Goal: Task Accomplishment & Management: Manage account settings

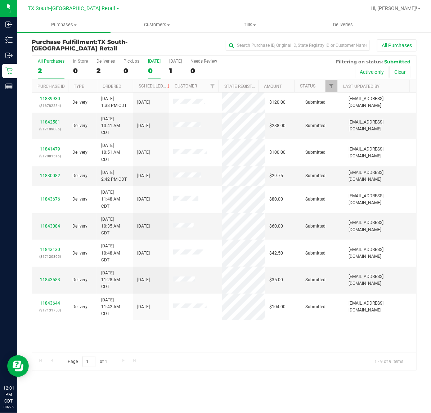
click at [154, 71] on div "0" at bounding box center [154, 71] width 13 height 8
click at [0, 0] on input "Today 0" at bounding box center [0, 0] width 0 height 0
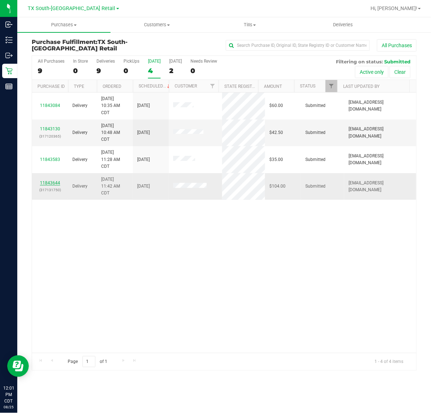
click at [41, 183] on link "11843644" at bounding box center [50, 182] width 20 height 5
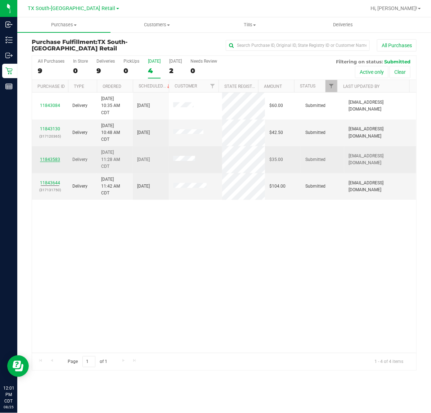
click at [47, 159] on link "11843583" at bounding box center [50, 159] width 20 height 5
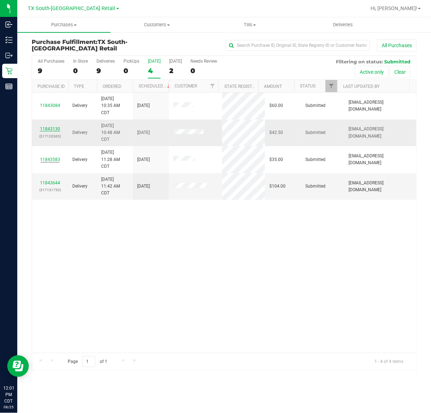
click at [56, 130] on link "11843130" at bounding box center [50, 128] width 20 height 5
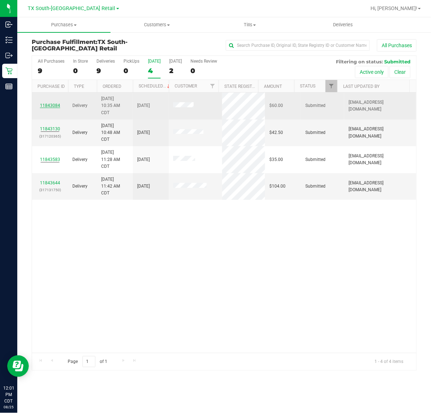
click at [57, 107] on link "11843084" at bounding box center [50, 105] width 20 height 5
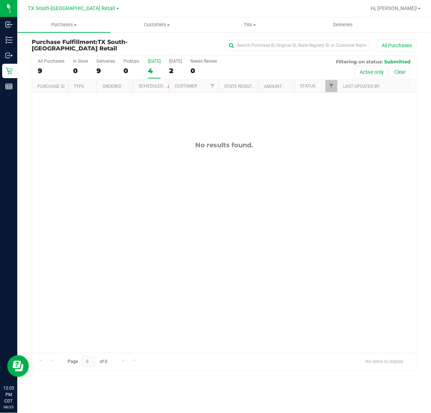
click at [151, 72] on div "4" at bounding box center [154, 71] width 13 height 8
click at [0, 0] on input "Today 4" at bounding box center [0, 0] width 0 height 0
click at [85, 11] on span "TX South-[GEOGRAPHIC_DATA] Retail" at bounding box center [71, 8] width 87 height 6
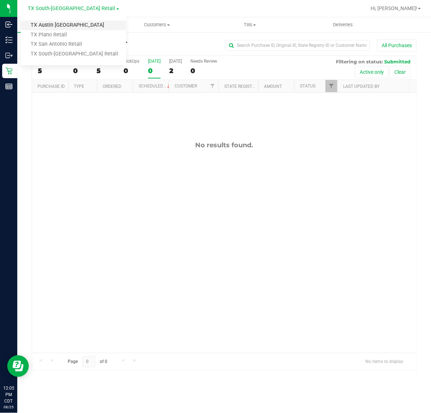
click at [72, 27] on link "TX Austin [GEOGRAPHIC_DATA]" at bounding box center [73, 26] width 105 height 10
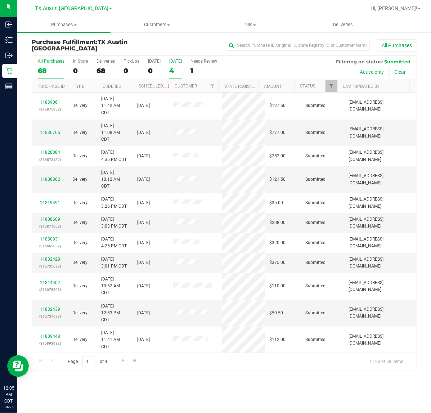
click at [170, 68] on div "4" at bounding box center [175, 71] width 13 height 8
click at [0, 0] on input "Tomorrow 4" at bounding box center [0, 0] width 0 height 0
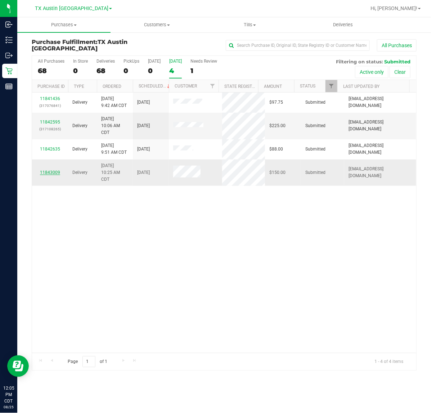
click at [51, 170] on link "11843009" at bounding box center [50, 172] width 20 height 5
drag, startPoint x: 44, startPoint y: 151, endPoint x: 47, endPoint y: 137, distance: 14.7
click at [44, 151] on link "11842635" at bounding box center [50, 149] width 20 height 5
click at [49, 123] on link "11842595" at bounding box center [50, 122] width 20 height 5
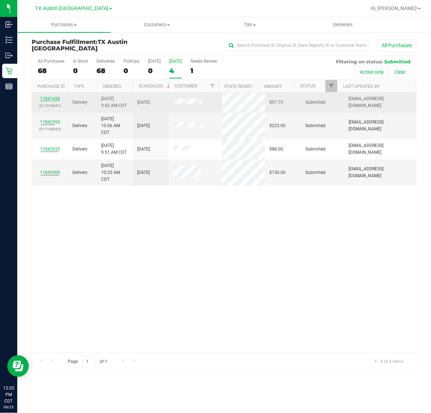
click at [49, 99] on link "11841436" at bounding box center [50, 98] width 20 height 5
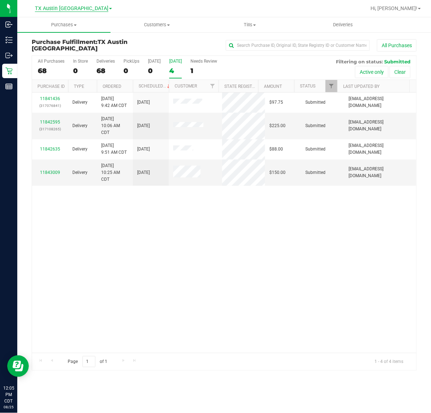
click at [69, 11] on span "TX Austin [GEOGRAPHIC_DATA]" at bounding box center [71, 8] width 73 height 6
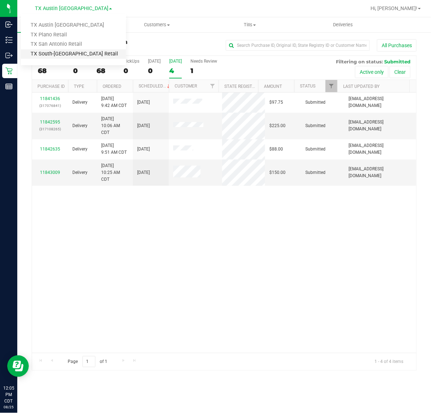
click at [63, 49] on link "TX South-[GEOGRAPHIC_DATA] Retail" at bounding box center [73, 54] width 105 height 10
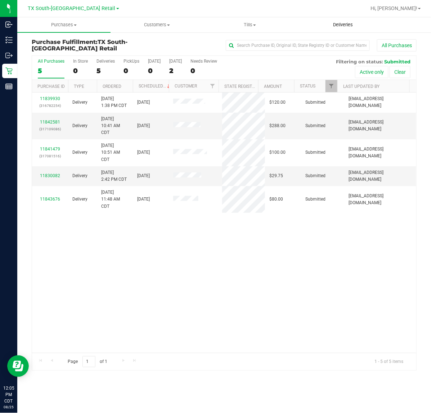
click at [337, 22] on span "Deliveries" at bounding box center [342, 25] width 39 height 6
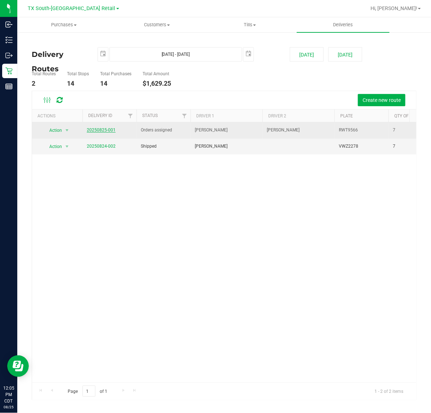
click at [109, 130] on link "20250825-001" at bounding box center [101, 129] width 29 height 5
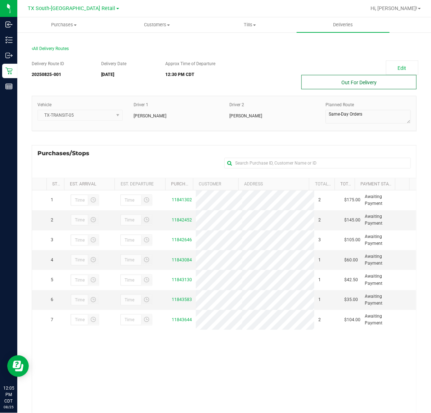
click at [306, 81] on button "Out For Delivery" at bounding box center [358, 82] width 115 height 14
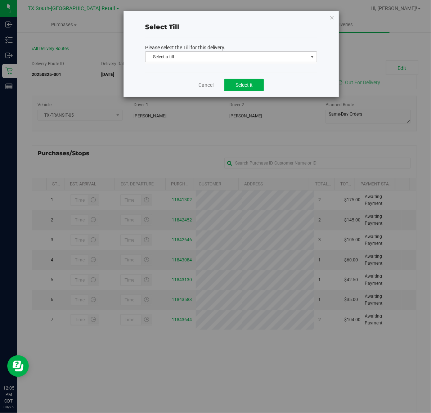
click at [248, 60] on span "Select a till" at bounding box center [226, 57] width 162 height 10
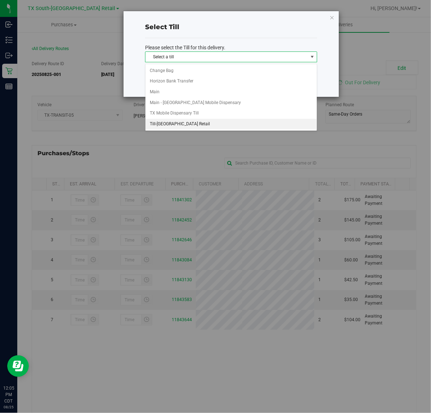
click at [219, 124] on li "Till-South Austin Retail" at bounding box center [230, 124] width 171 height 11
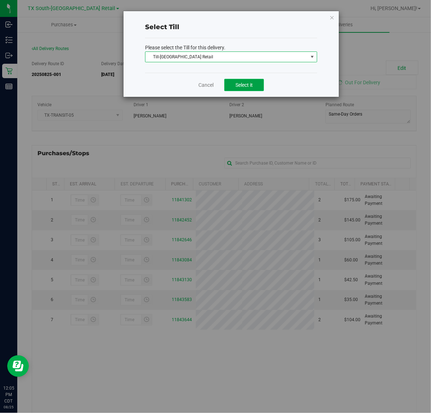
click at [257, 86] on button "Select it" at bounding box center [244, 85] width 40 height 12
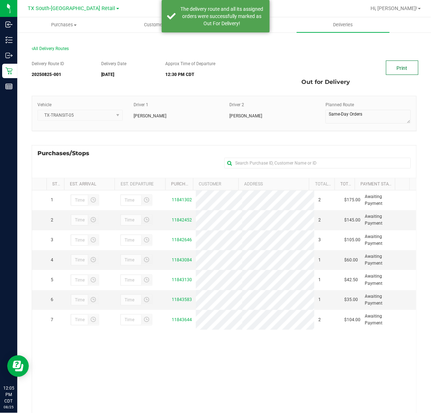
click at [400, 69] on link "Print" at bounding box center [402, 67] width 32 height 14
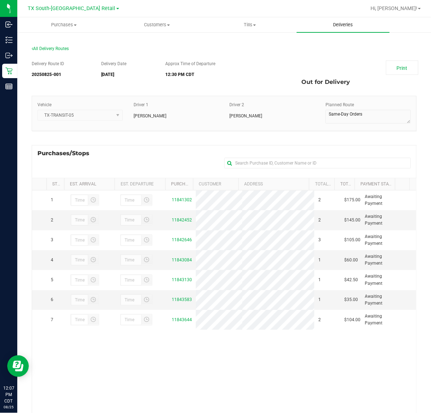
click at [341, 30] on uib-tab-heading "Deliveries" at bounding box center [343, 24] width 93 height 15
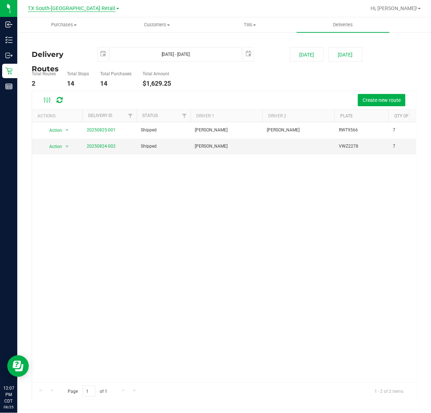
click at [69, 11] on span "TX South-[GEOGRAPHIC_DATA] Retail" at bounding box center [71, 8] width 87 height 6
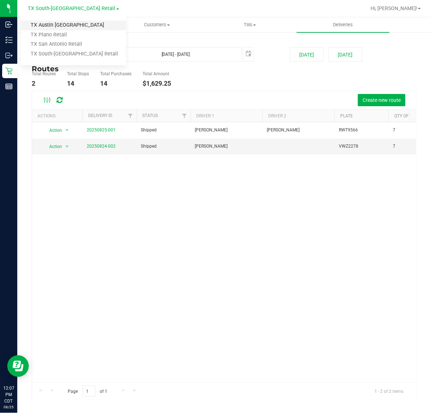
click at [62, 26] on link "TX Austin [GEOGRAPHIC_DATA]" at bounding box center [73, 26] width 105 height 10
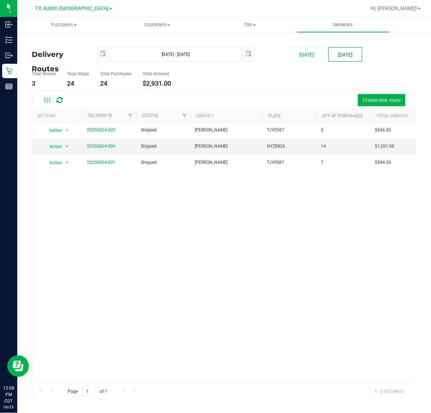
click at [341, 53] on button "[DATE]" at bounding box center [345, 54] width 34 height 14
type input "Aug 26, 2025 - Aug 26, 2025"
type input "2025-08-26"
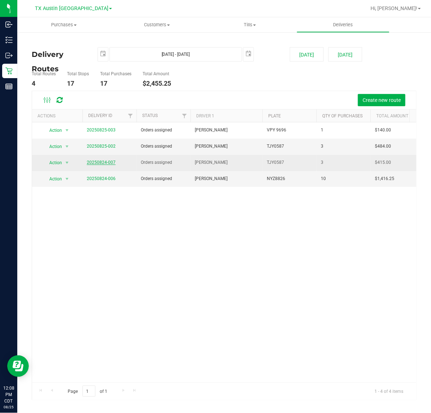
click at [112, 163] on link "20250824-007" at bounding box center [101, 162] width 29 height 5
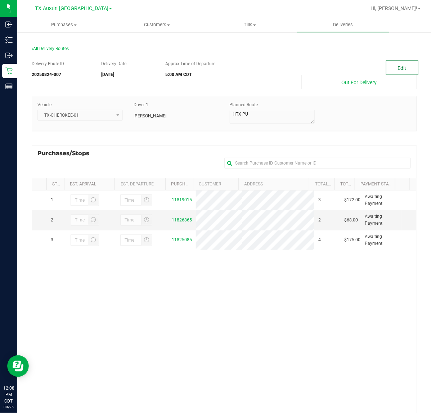
click at [405, 62] on button "Edit" at bounding box center [402, 67] width 32 height 14
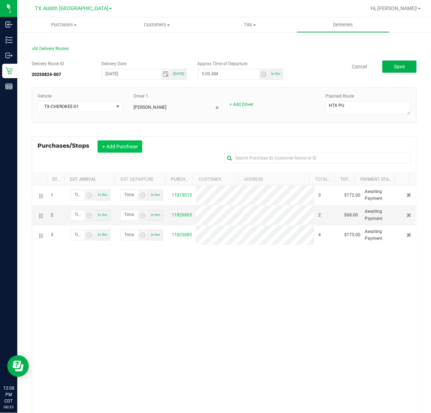
click at [114, 153] on button "+ Add Purchase" at bounding box center [120, 146] width 45 height 12
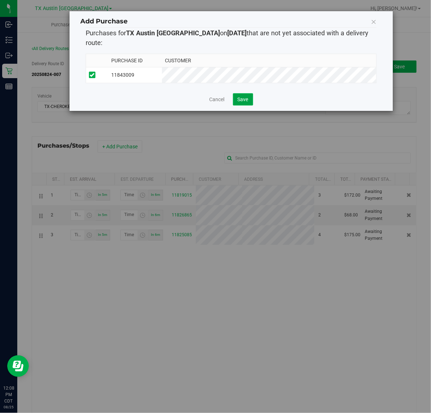
click at [247, 96] on span "Save" at bounding box center [243, 99] width 11 height 6
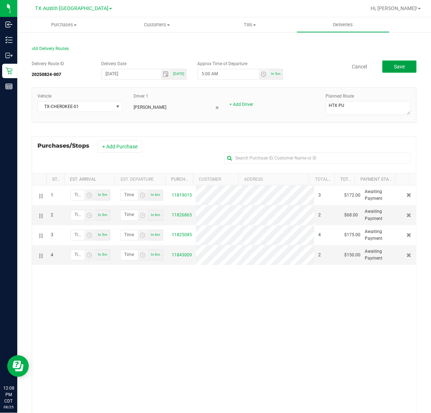
click at [384, 69] on button "Save" at bounding box center [399, 66] width 34 height 12
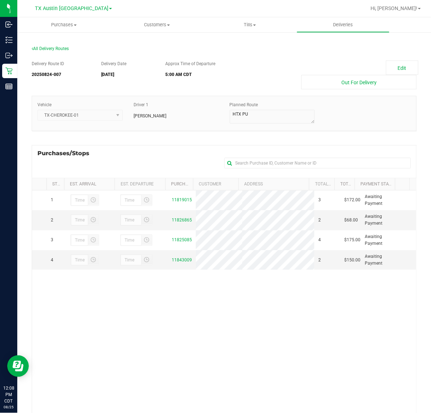
click at [329, 32] on ul "Purchases Summary of purchases Fulfillment All purchases Customers All customer…" at bounding box center [232, 24] width 431 height 15
click at [328, 27] on span "Deliveries" at bounding box center [342, 25] width 39 height 6
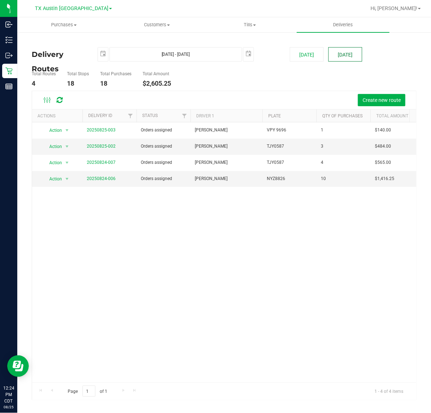
click at [343, 47] on button "[DATE]" at bounding box center [345, 54] width 34 height 14
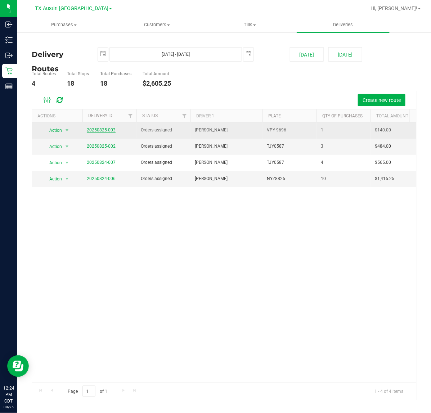
click at [111, 130] on link "20250825-003" at bounding box center [101, 129] width 29 height 5
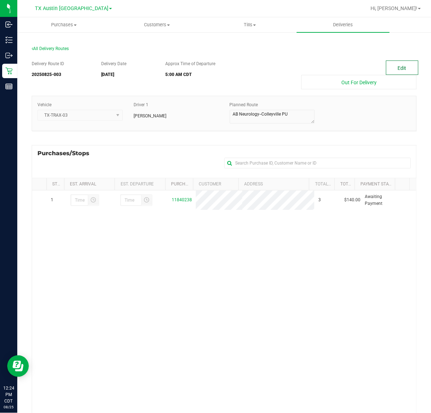
click at [387, 64] on button "Edit" at bounding box center [402, 67] width 32 height 14
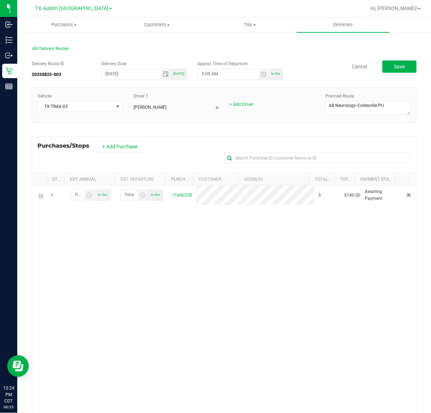
drag, startPoint x: 130, startPoint y: 141, endPoint x: 161, endPoint y: 139, distance: 31.0
click at [132, 141] on button "+ Add Purchase" at bounding box center [120, 146] width 45 height 12
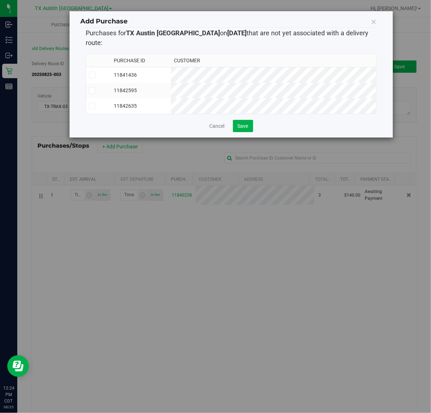
drag, startPoint x: 236, startPoint y: 96, endPoint x: 248, endPoint y: 81, distance: 18.9
click at [171, 98] on td "11842635" at bounding box center [141, 105] width 60 height 15
click at [239, 123] on span "Save" at bounding box center [243, 126] width 11 height 6
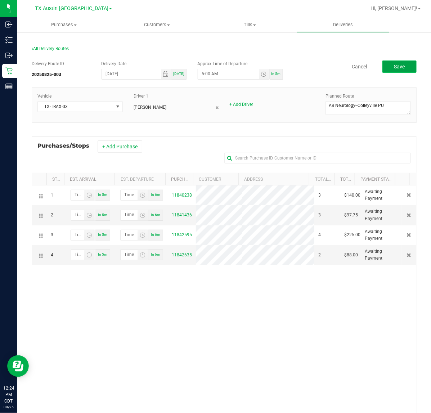
click at [405, 66] on button "Save" at bounding box center [399, 66] width 34 height 12
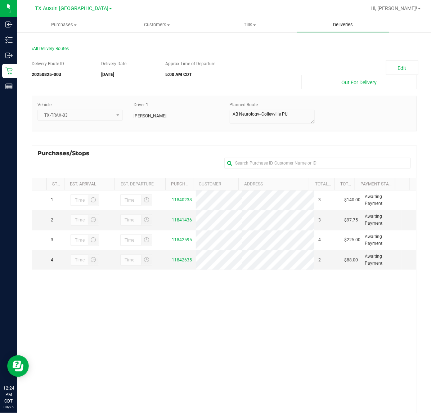
click at [330, 18] on uib-tab-heading "Deliveries" at bounding box center [343, 25] width 93 height 14
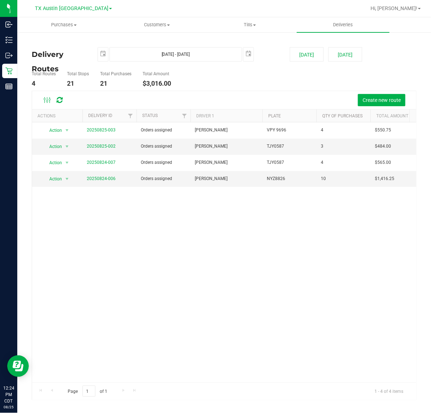
click at [17, 74] on div "Delivery Routes Aug 26, 2025 - Aug 26, 2025 2025-08-26 Today Tomorrow Total Rou…" at bounding box center [224, 220] width 414 height 376
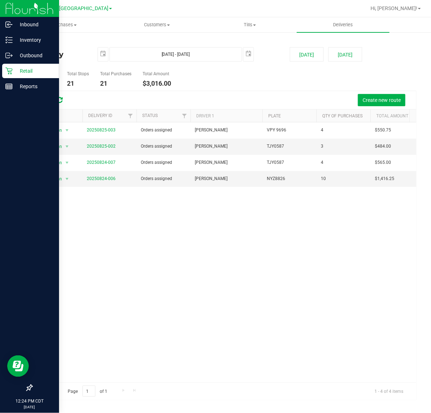
click at [15, 69] on p "Retail" at bounding box center [34, 71] width 43 height 9
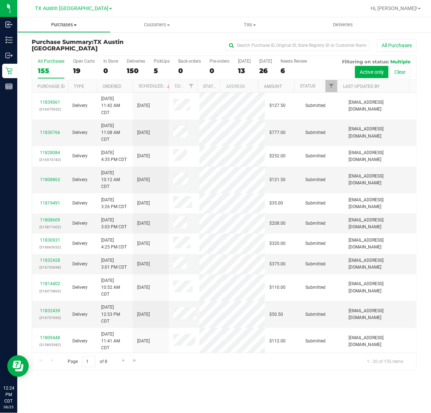
click at [60, 23] on span "Purchases" at bounding box center [64, 25] width 93 height 6
click at [53, 48] on li "Fulfillment" at bounding box center [63, 52] width 93 height 9
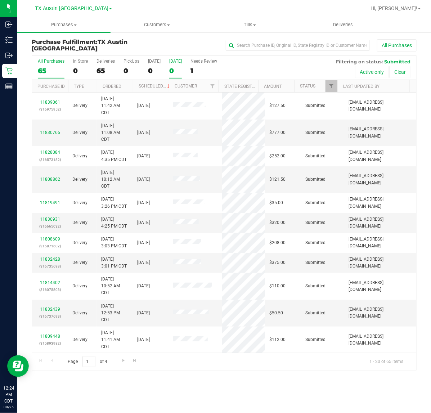
click at [175, 69] on div "0" at bounding box center [175, 71] width 13 height 8
click at [0, 0] on input "Tomorrow 0" at bounding box center [0, 0] width 0 height 0
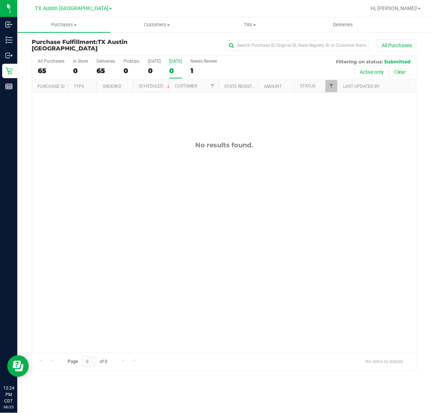
click at [72, 2] on div "TX Austin DC TX Austin DC TX Plano Retail TX San Antonio Retail TX South-Austin…" at bounding box center [75, 8] width 108 height 14
click at [69, 8] on span "TX Austin [GEOGRAPHIC_DATA]" at bounding box center [71, 8] width 73 height 6
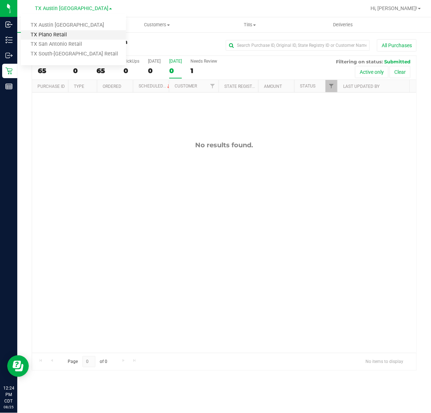
click at [62, 33] on link "TX Plano Retail" at bounding box center [73, 35] width 105 height 10
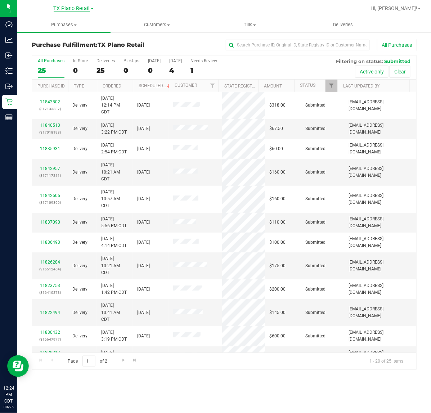
click at [75, 9] on span "TX Plano Retail" at bounding box center [72, 8] width 36 height 6
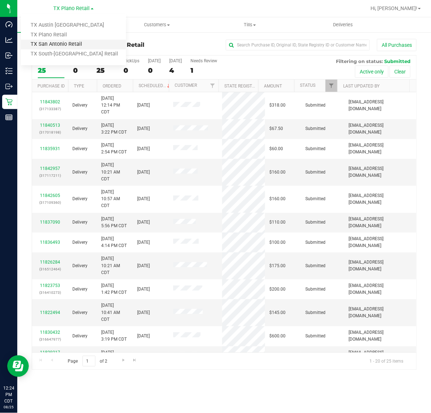
click at [66, 44] on link "TX San Antonio Retail" at bounding box center [73, 45] width 105 height 10
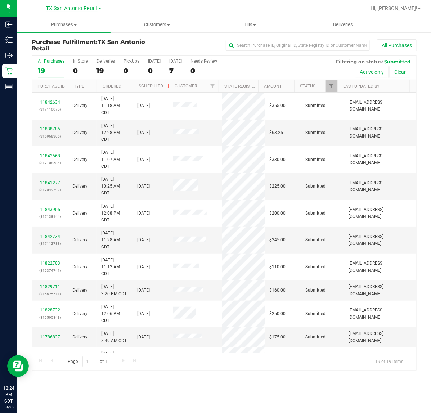
click at [76, 6] on span "TX San Antonio Retail" at bounding box center [71, 8] width 51 height 6
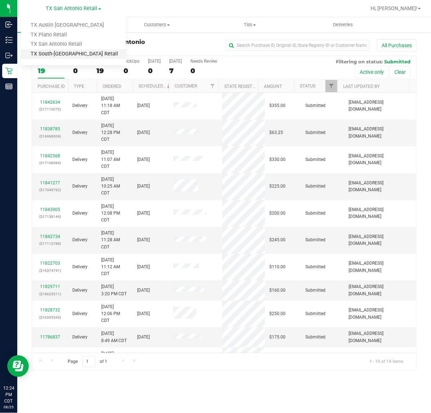
click at [64, 50] on link "TX South-[GEOGRAPHIC_DATA] Retail" at bounding box center [73, 54] width 105 height 10
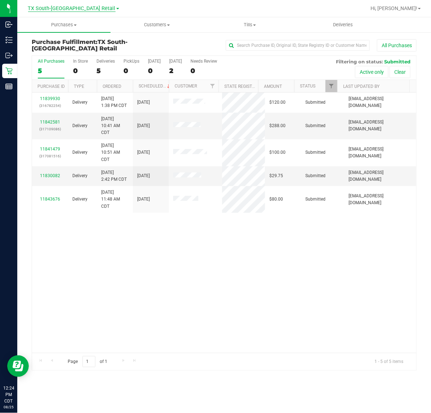
click at [78, 10] on span "TX South-[GEOGRAPHIC_DATA] Retail" at bounding box center [71, 8] width 87 height 6
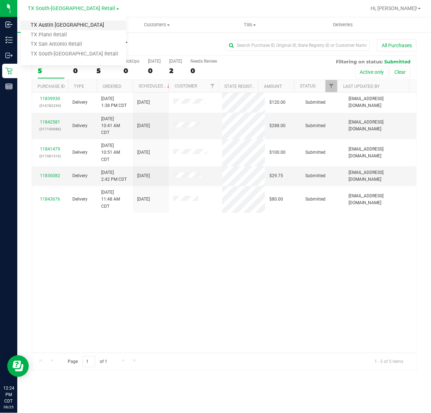
click at [74, 27] on link "TX Austin [GEOGRAPHIC_DATA]" at bounding box center [73, 26] width 105 height 10
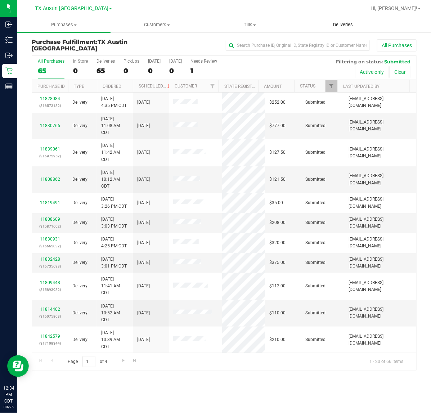
click at [343, 21] on uib-tab-heading "Deliveries" at bounding box center [343, 25] width 93 height 14
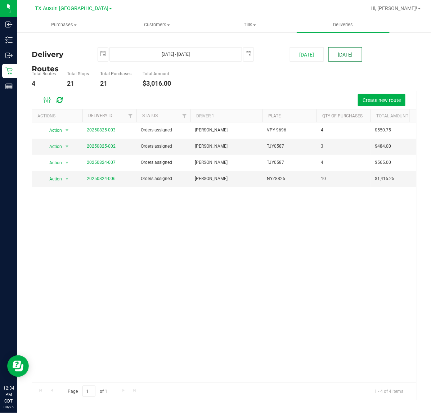
click at [356, 56] on button "[DATE]" at bounding box center [345, 54] width 34 height 14
click at [100, 179] on link "20250824-006" at bounding box center [101, 178] width 29 height 5
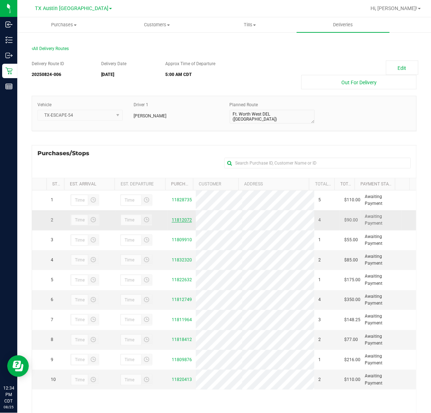
click at [175, 222] on link "11812072" at bounding box center [182, 219] width 20 height 5
click at [353, 25] on span "Deliveries" at bounding box center [342, 25] width 39 height 6
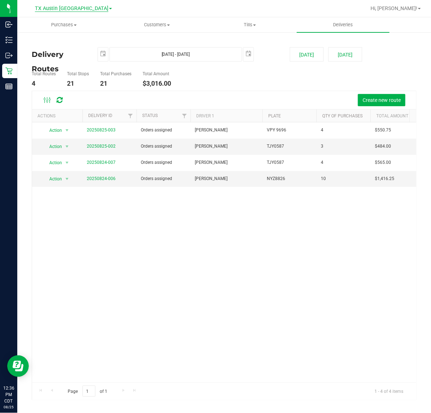
click at [75, 5] on span "TX Austin [GEOGRAPHIC_DATA]" at bounding box center [71, 8] width 73 height 6
click at [67, 31] on link "TX Plano Retail" at bounding box center [73, 35] width 105 height 10
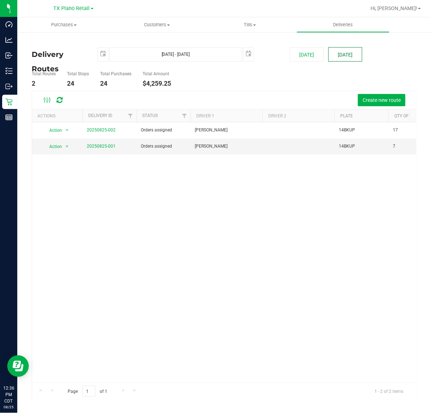
click at [347, 61] on button "[DATE]" at bounding box center [345, 54] width 34 height 14
click at [96, 148] on link "20250825-001" at bounding box center [101, 146] width 29 height 5
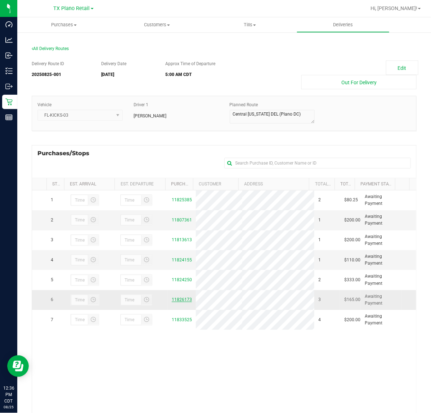
click at [174, 299] on link "11826173" at bounding box center [182, 299] width 20 height 5
click at [356, 28] on uib-tab-heading "Deliveries" at bounding box center [343, 25] width 93 height 14
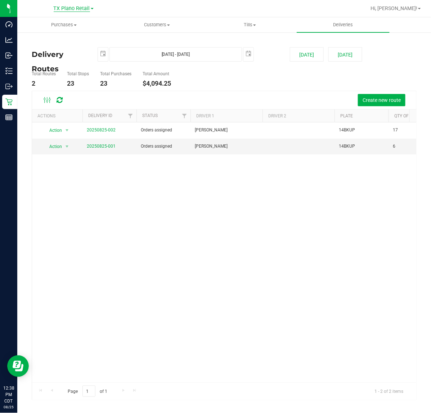
click at [77, 11] on span "TX Plano Retail" at bounding box center [72, 8] width 36 height 6
click at [75, 24] on link "TX Austin [GEOGRAPHIC_DATA]" at bounding box center [73, 26] width 105 height 10
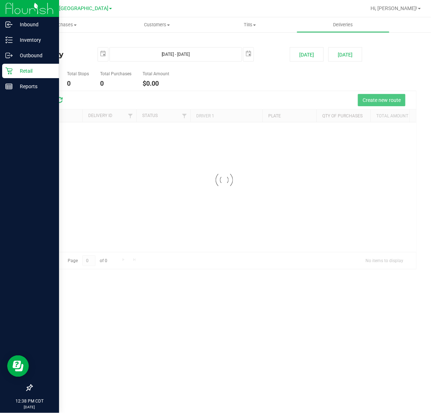
click at [19, 71] on p "Retail" at bounding box center [34, 71] width 43 height 9
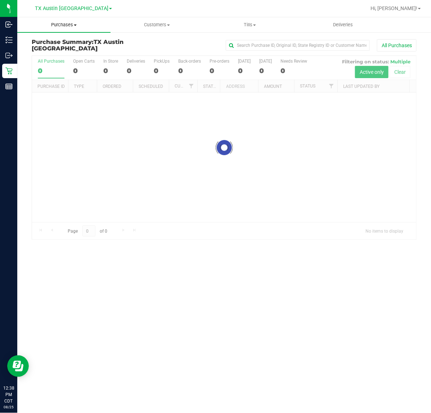
click at [67, 20] on uib-tab-heading "Purchases Summary of purchases Fulfillment All purchases" at bounding box center [63, 24] width 93 height 15
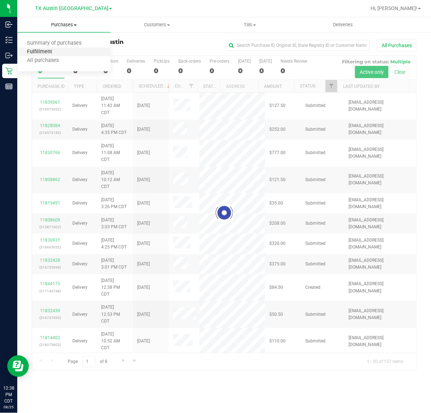
click at [51, 51] on span "Fulfillment" at bounding box center [39, 52] width 45 height 6
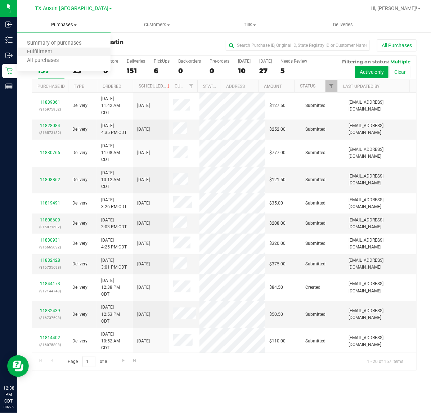
click at [68, 52] on li "Fulfillment" at bounding box center [63, 52] width 93 height 9
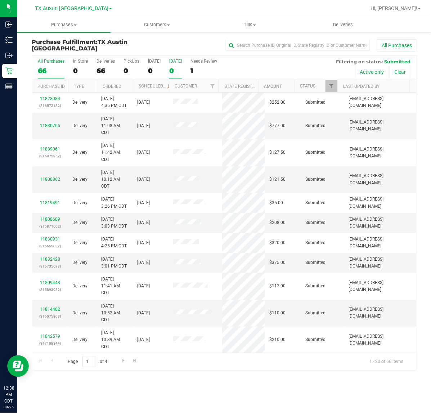
click at [171, 68] on div "0" at bounding box center [175, 71] width 13 height 8
click at [0, 0] on input "Tomorrow 0" at bounding box center [0, 0] width 0 height 0
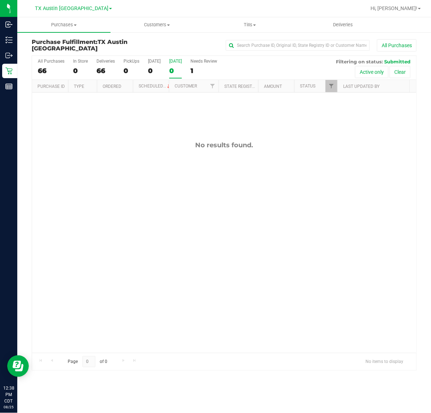
click at [200, 13] on div at bounding box center [247, 8] width 237 height 14
drag, startPoint x: 247, startPoint y: 232, endPoint x: 242, endPoint y: 214, distance: 17.9
click at [247, 232] on div "No results found." at bounding box center [224, 247] width 384 height 309
click at [78, 6] on span "TX Austin [GEOGRAPHIC_DATA]" at bounding box center [71, 8] width 73 height 6
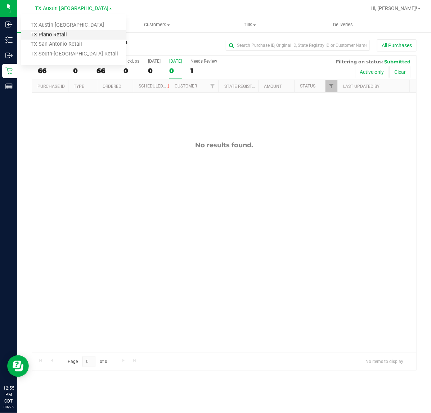
click at [71, 37] on link "TX Plano Retail" at bounding box center [73, 35] width 105 height 10
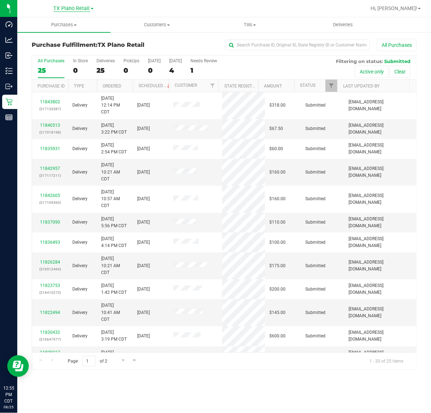
click at [78, 7] on span "TX Plano Retail" at bounding box center [72, 8] width 36 height 6
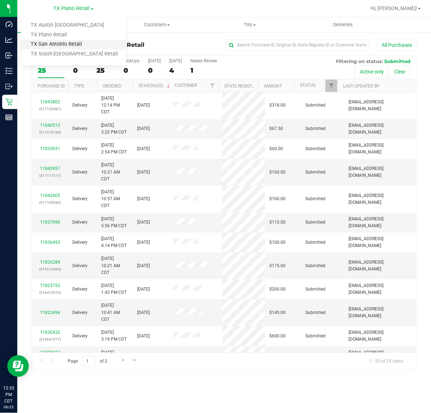
click at [76, 40] on link "TX San Antonio Retail" at bounding box center [73, 45] width 105 height 10
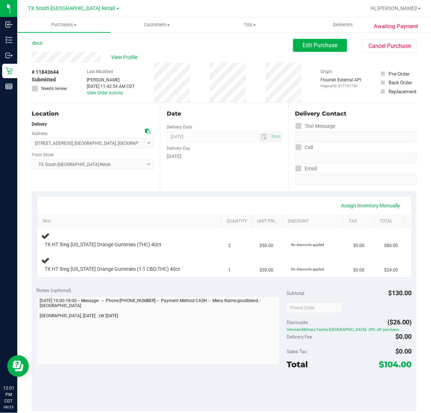
click at [247, 181] on div "Date Delivery Date [DATE] Now [DATE] 07:00 AM Now Delivery Day [DATE]" at bounding box center [224, 147] width 128 height 88
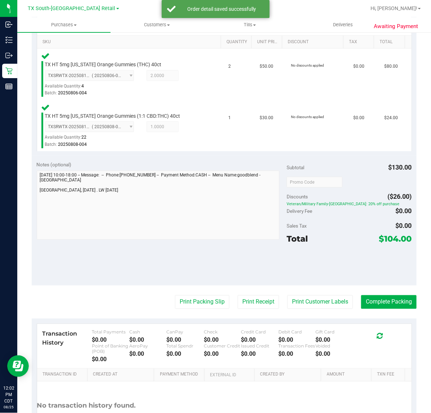
scroll to position [180, 0]
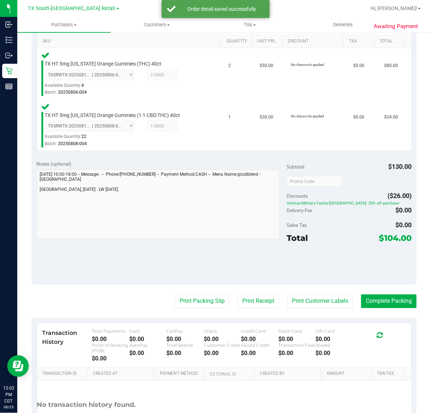
click at [306, 292] on purchase-details "Back Edit Purchase Cancel Purchase View Profile # 11843644 Submitted Needs revi…" at bounding box center [224, 158] width 385 height 599
click at [307, 297] on button "Print Customer Labels" at bounding box center [320, 302] width 66 height 14
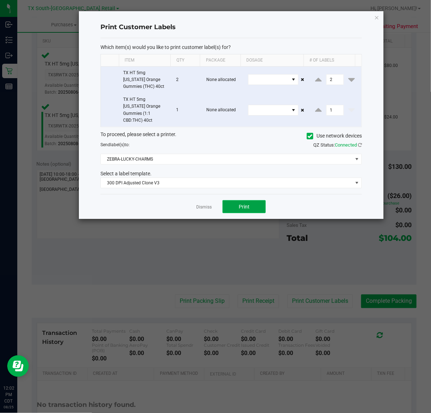
click at [226, 200] on button "Print" at bounding box center [244, 206] width 43 height 13
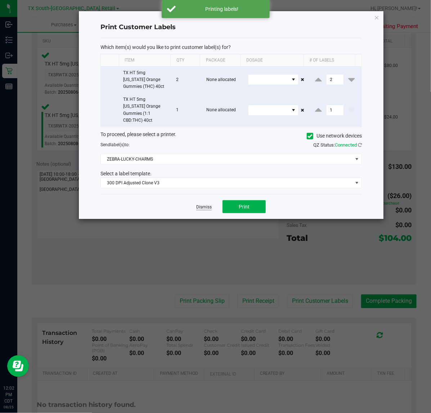
click at [203, 204] on link "Dismiss" at bounding box center [203, 207] width 15 height 6
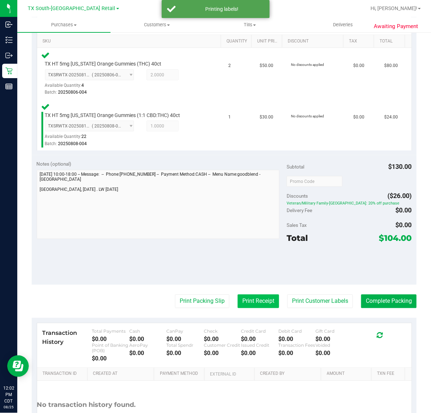
click at [244, 305] on button "Print Receipt" at bounding box center [258, 302] width 41 height 14
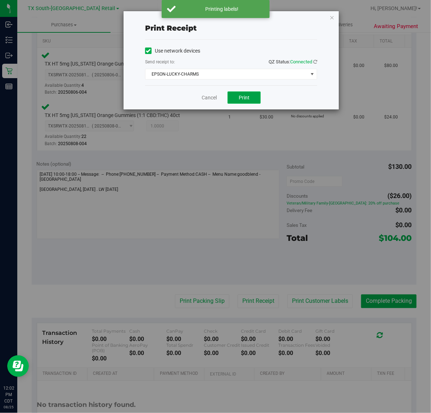
click at [238, 99] on button "Print" at bounding box center [244, 97] width 33 height 12
click at [215, 101] on div "Cancel Print" at bounding box center [231, 97] width 172 height 24
click at [212, 101] on link "Cancel" at bounding box center [206, 98] width 15 height 8
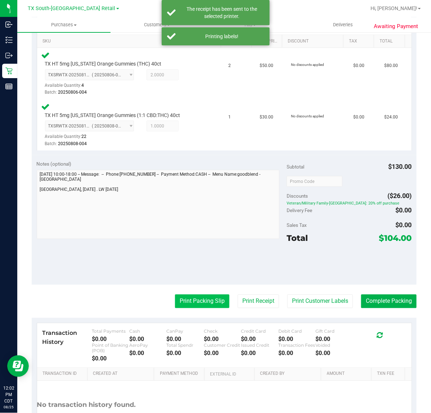
click at [195, 295] on button "Print Packing Slip" at bounding box center [202, 302] width 54 height 14
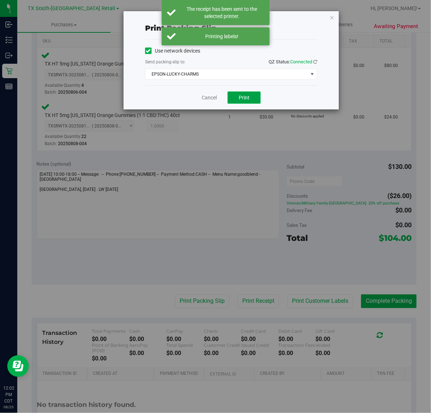
click at [232, 94] on button "Print" at bounding box center [244, 97] width 33 height 12
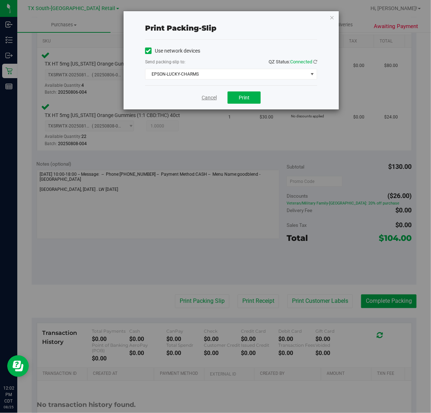
click at [210, 98] on link "Cancel" at bounding box center [209, 98] width 15 height 8
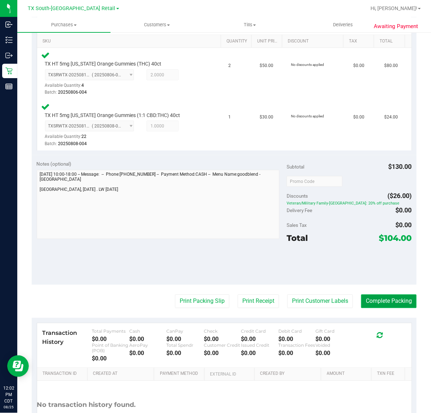
click at [394, 301] on button "Complete Packing" at bounding box center [388, 302] width 55 height 14
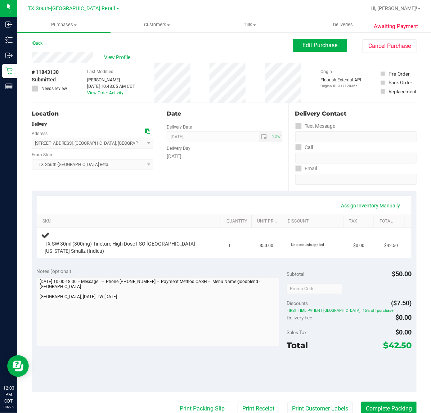
click at [208, 199] on div "Assign Inventory Manually" at bounding box center [224, 205] width 361 height 12
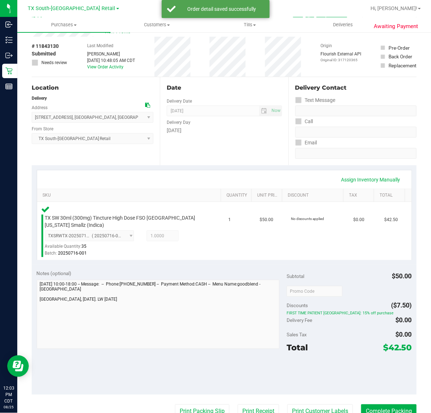
scroll to position [31, 0]
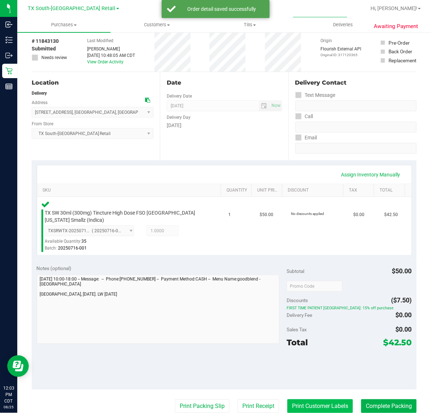
click at [314, 404] on button "Print Customer Labels" at bounding box center [320, 406] width 66 height 14
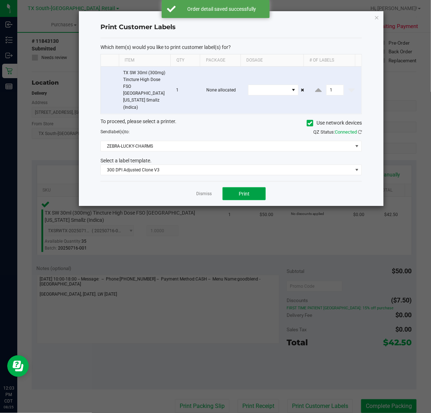
click at [249, 187] on button "Print" at bounding box center [244, 193] width 43 height 13
click at [205, 191] on link "Dismiss" at bounding box center [203, 194] width 15 height 6
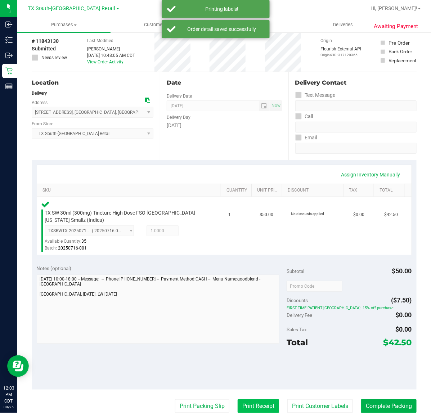
click at [252, 400] on button "Print Receipt" at bounding box center [258, 406] width 41 height 14
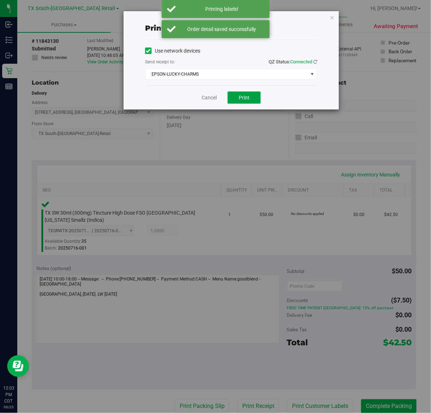
click at [242, 97] on span "Print" at bounding box center [244, 98] width 11 height 6
click at [207, 100] on link "Cancel" at bounding box center [206, 98] width 15 height 8
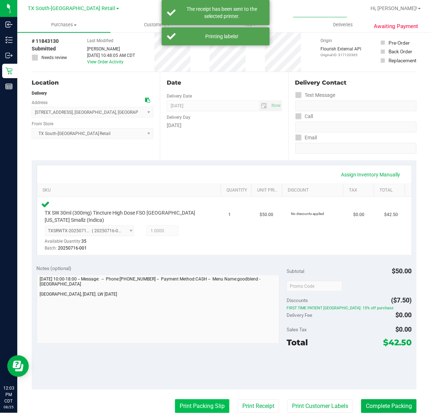
click at [204, 403] on button "Print Packing Slip" at bounding box center [202, 406] width 54 height 14
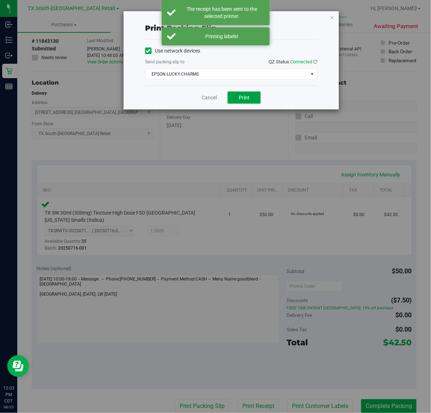
click at [249, 103] on button "Print" at bounding box center [244, 97] width 33 height 12
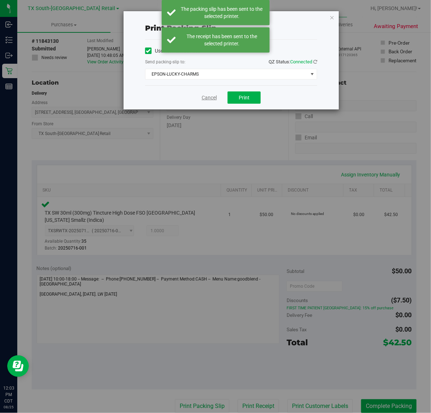
click at [209, 97] on link "Cancel" at bounding box center [209, 98] width 15 height 8
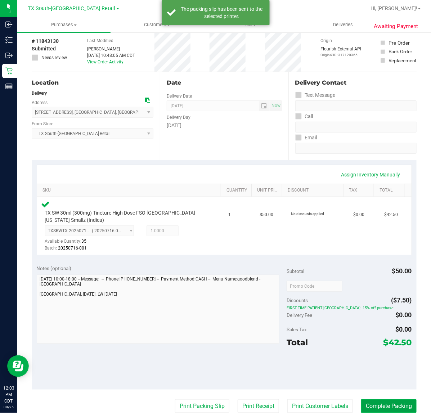
click at [371, 405] on button "Complete Packing" at bounding box center [388, 406] width 55 height 14
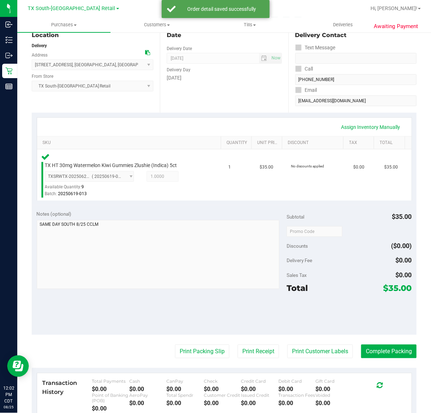
scroll to position [111, 0]
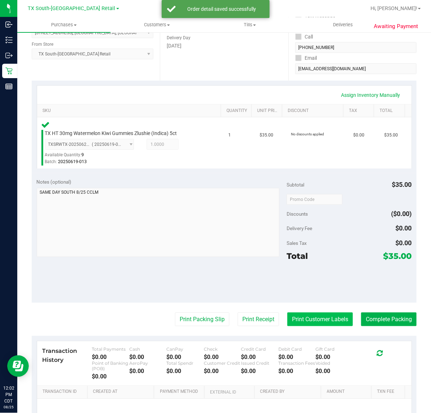
click at [309, 323] on button "Print Customer Labels" at bounding box center [320, 320] width 66 height 14
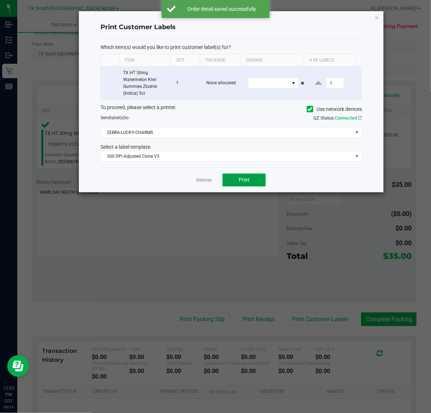
click at [244, 179] on span "Print" at bounding box center [244, 180] width 11 height 6
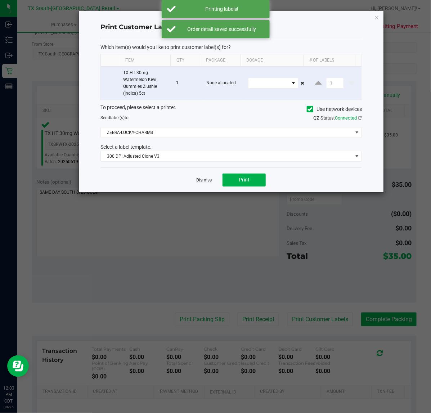
click at [204, 183] on link "Dismiss" at bounding box center [203, 180] width 15 height 6
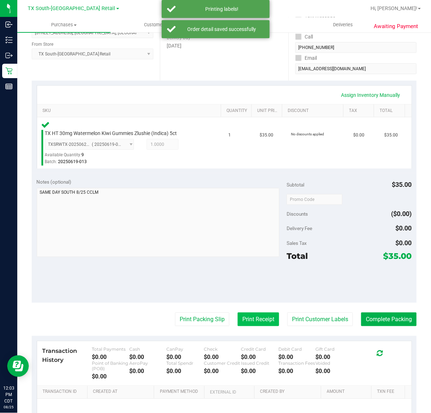
click at [255, 318] on button "Print Receipt" at bounding box center [258, 320] width 41 height 14
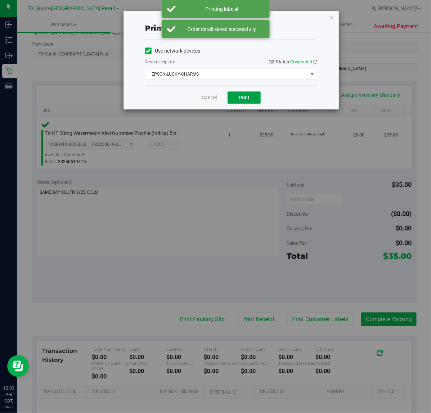
click at [249, 98] on span "Print" at bounding box center [244, 98] width 11 height 6
click at [208, 98] on link "Cancel" at bounding box center [206, 98] width 15 height 8
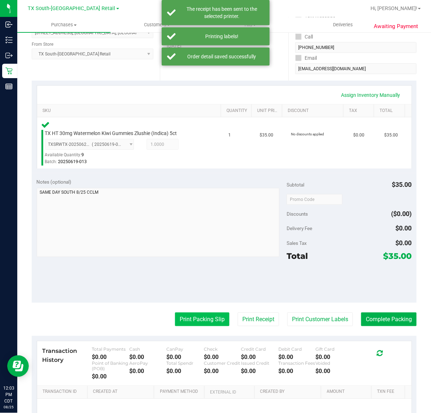
click at [201, 326] on button "Print Packing Slip" at bounding box center [202, 320] width 54 height 14
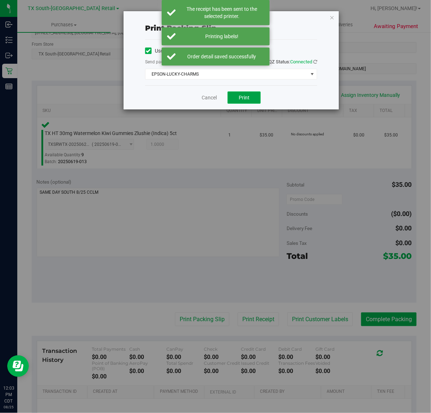
click at [245, 99] on span "Print" at bounding box center [244, 98] width 11 height 6
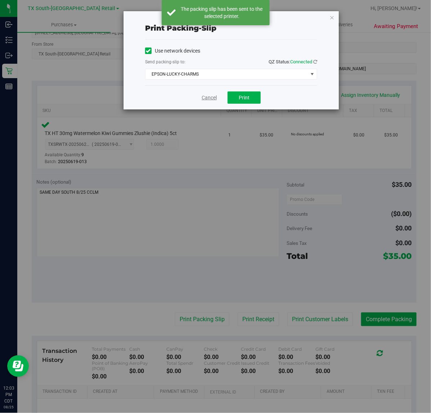
click at [208, 99] on link "Cancel" at bounding box center [209, 98] width 15 height 8
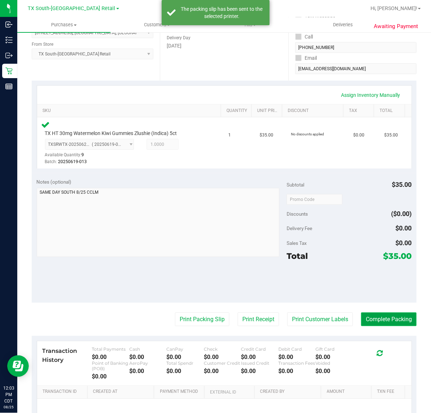
click at [389, 317] on button "Complete Packing" at bounding box center [388, 320] width 55 height 14
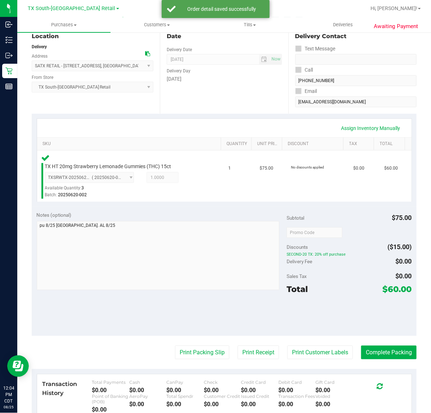
scroll to position [120, 0]
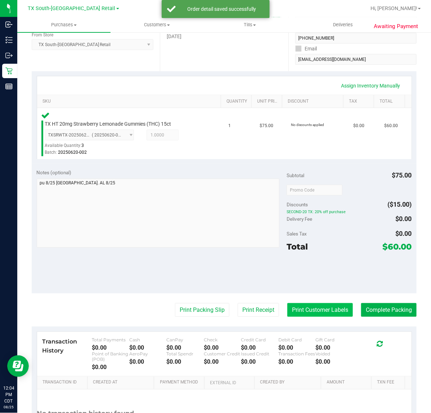
click at [313, 312] on button "Print Customer Labels" at bounding box center [320, 310] width 66 height 14
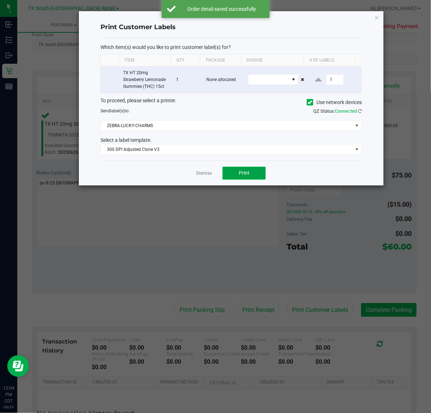
click at [242, 176] on span "Print" at bounding box center [244, 173] width 11 height 6
click at [201, 175] on link "Dismiss" at bounding box center [203, 173] width 15 height 6
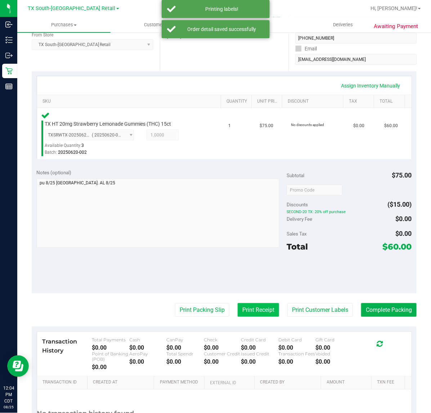
click at [260, 310] on button "Print Receipt" at bounding box center [258, 310] width 41 height 14
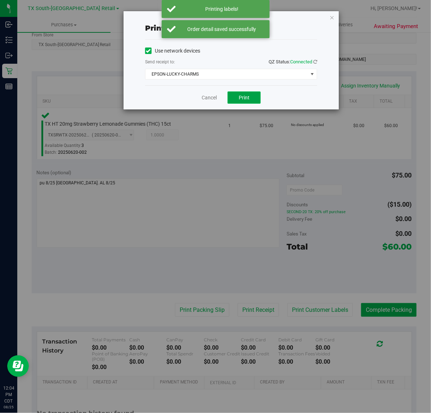
click at [252, 103] on button "Print" at bounding box center [244, 97] width 33 height 12
click at [211, 98] on link "Cancel" at bounding box center [206, 98] width 15 height 8
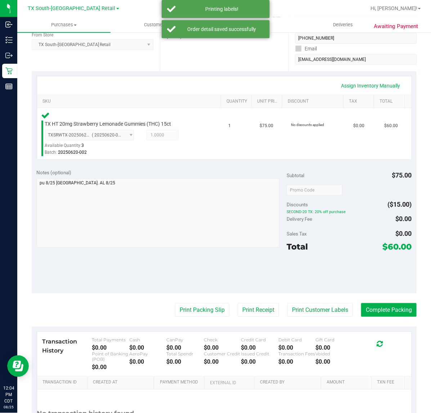
click at [209, 289] on div "Notes (optional) Subtotal $75.00 Discounts ($15.00) SECOND-20 TX: 20% off purch…" at bounding box center [224, 229] width 385 height 130
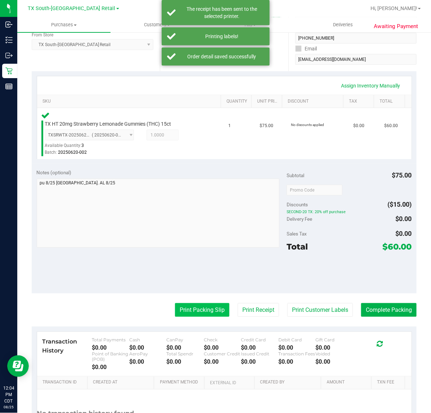
click at [200, 307] on button "Print Packing Slip" at bounding box center [202, 310] width 54 height 14
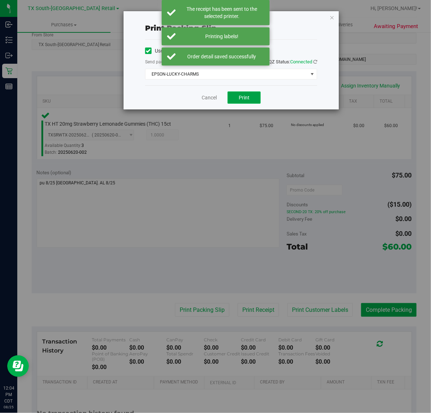
click at [238, 98] on button "Print" at bounding box center [244, 97] width 33 height 12
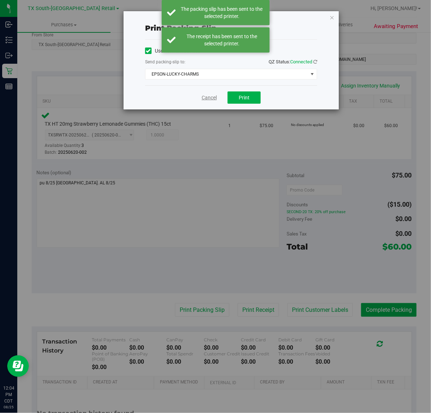
click at [206, 101] on link "Cancel" at bounding box center [209, 98] width 15 height 8
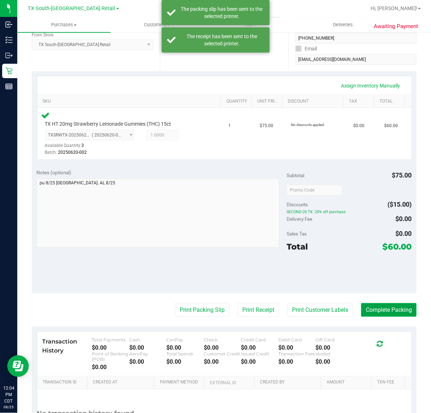
click at [361, 304] on button "Complete Packing" at bounding box center [388, 310] width 55 height 14
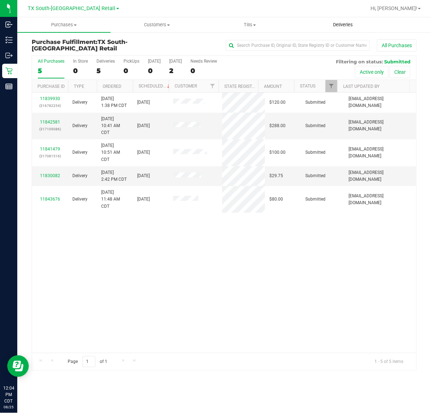
click at [349, 18] on uib-tab-heading "Deliveries" at bounding box center [343, 25] width 93 height 14
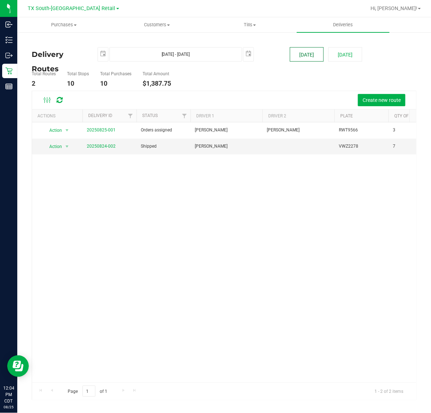
click at [303, 58] on button "[DATE]" at bounding box center [307, 54] width 34 height 14
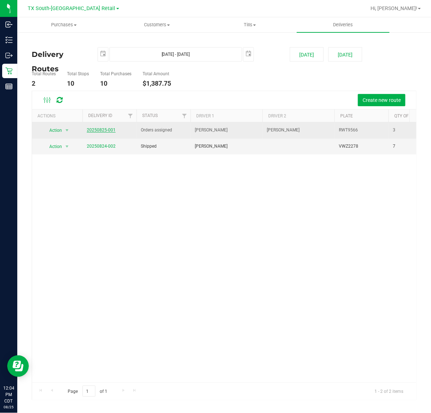
click at [99, 129] on link "20250825-001" at bounding box center [101, 129] width 29 height 5
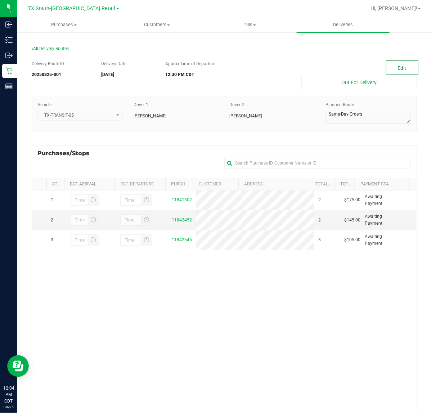
click at [394, 67] on button "Edit" at bounding box center [402, 67] width 32 height 14
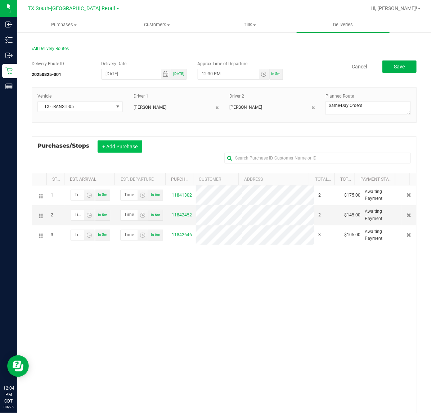
click at [125, 150] on button "+ Add Purchase" at bounding box center [120, 146] width 45 height 12
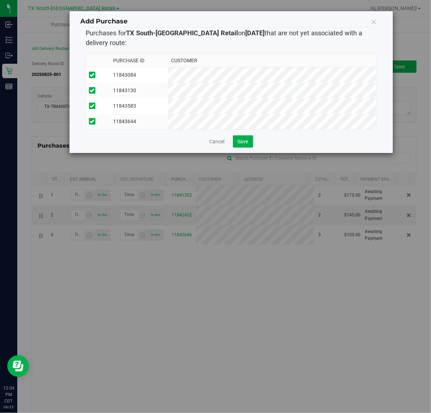
click at [246, 153] on div "Add Purchase Purchases for TX South-Austin Retail on 8/25/2025 that are not yet…" at bounding box center [230, 82] width 323 height 142
click at [249, 148] on button "Save" at bounding box center [243, 141] width 20 height 12
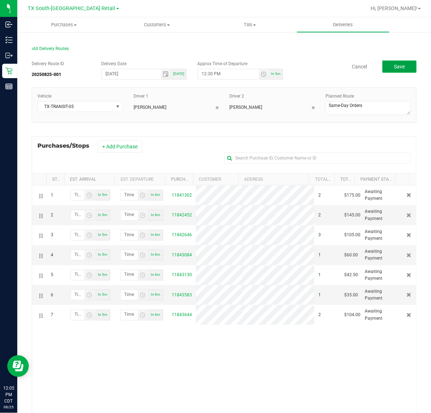
click at [396, 71] on button "Save" at bounding box center [399, 66] width 34 height 12
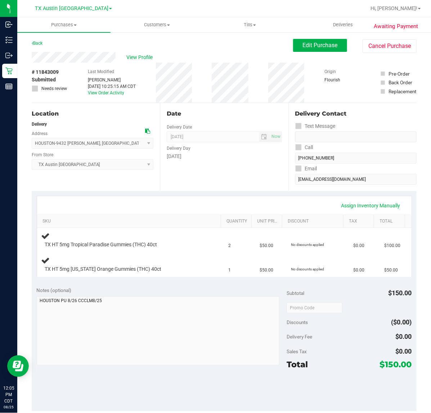
drag, startPoint x: 242, startPoint y: 188, endPoint x: 240, endPoint y: 176, distance: 12.0
click at [242, 188] on div "Date Delivery Date [DATE] Now [DATE] 07:00 AM Now Delivery Day [DATE]" at bounding box center [224, 147] width 128 height 88
click at [269, 172] on div "Date Delivery Date [DATE] Now [DATE] 07:00 AM Now Delivery Day [DATE]" at bounding box center [224, 147] width 128 height 88
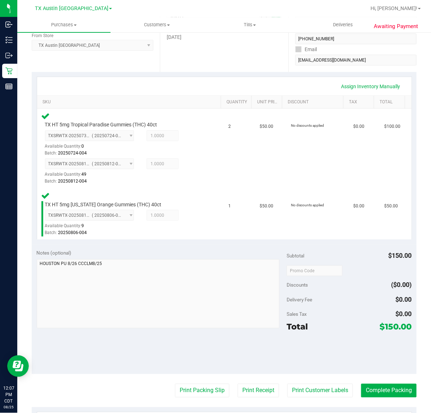
scroll to position [135, 0]
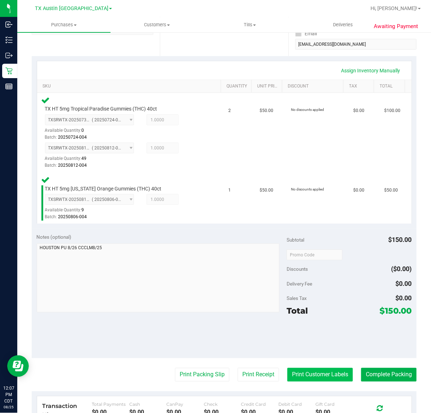
click at [295, 375] on button "Print Customer Labels" at bounding box center [320, 375] width 66 height 14
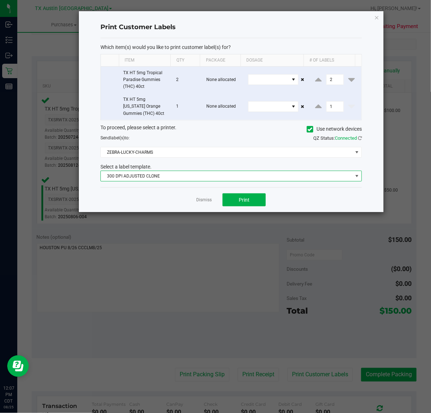
click at [227, 181] on span "300 DPI ADJUSTED CLONE" at bounding box center [227, 176] width 252 height 10
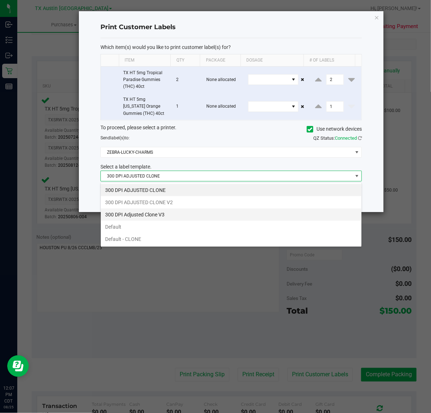
scroll to position [11, 261]
click at [208, 214] on li "300 DPI Adjusted Clone V3" at bounding box center [231, 214] width 261 height 12
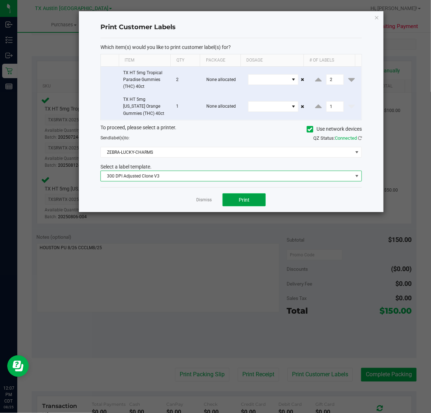
click at [224, 197] on button "Print" at bounding box center [244, 199] width 43 height 13
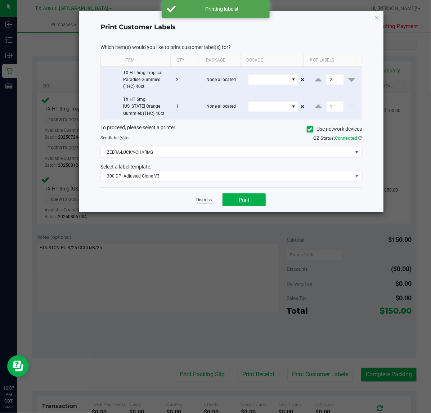
click at [209, 203] on link "Dismiss" at bounding box center [203, 200] width 15 height 6
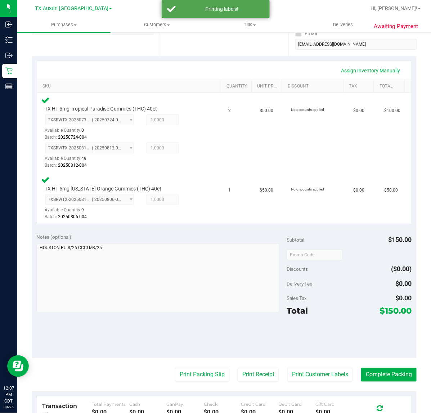
click at [241, 366] on purchase-details "Back Edit Purchase Cancel Purchase View Profile # 11843009 Submitted Needs revi…" at bounding box center [224, 217] width 385 height 627
click at [241, 372] on button "Print Receipt" at bounding box center [258, 375] width 41 height 14
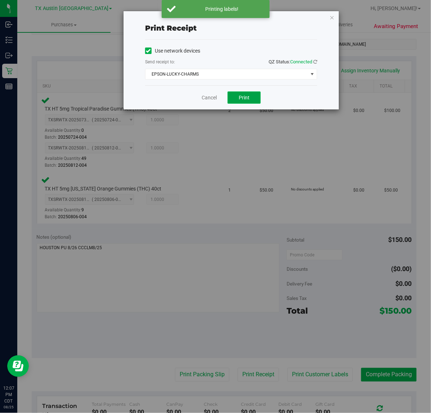
click at [234, 98] on button "Print" at bounding box center [244, 97] width 33 height 12
click at [206, 103] on div "Cancel Print" at bounding box center [231, 97] width 172 height 24
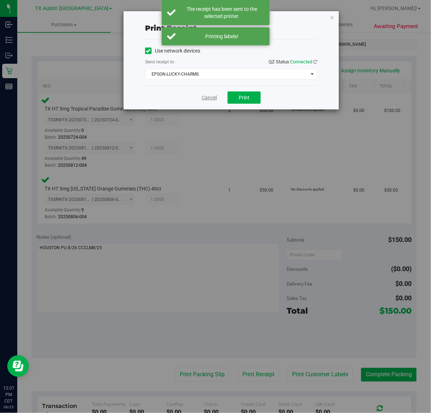
click at [206, 99] on link "Cancel" at bounding box center [209, 98] width 15 height 8
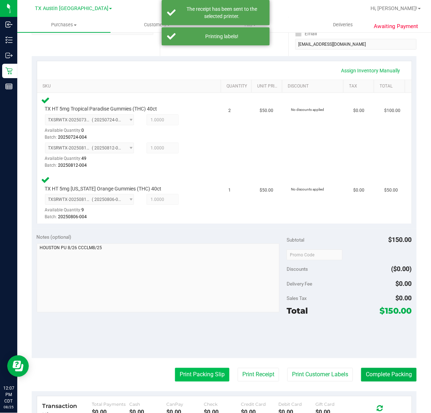
click at [213, 373] on button "Print Packing Slip" at bounding box center [202, 375] width 54 height 14
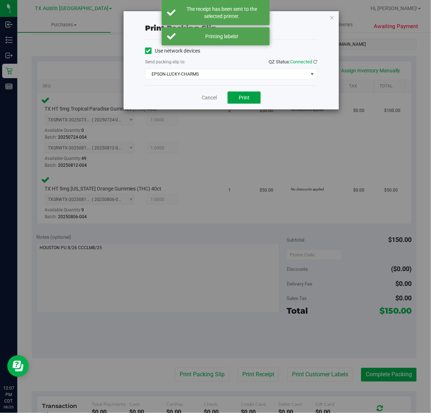
click at [245, 96] on span "Print" at bounding box center [244, 98] width 11 height 6
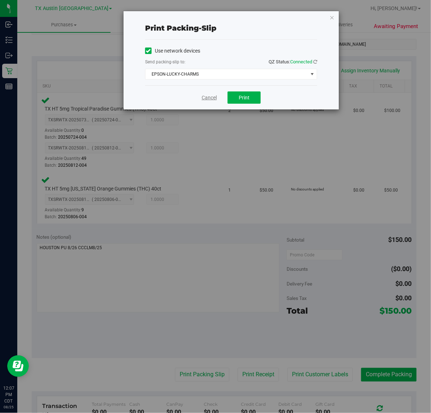
click at [207, 98] on link "Cancel" at bounding box center [209, 98] width 15 height 8
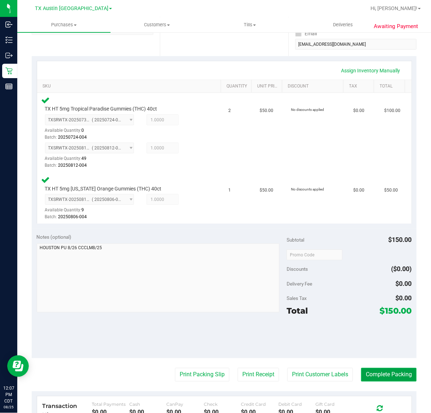
click at [385, 371] on button "Complete Packing" at bounding box center [388, 375] width 55 height 14
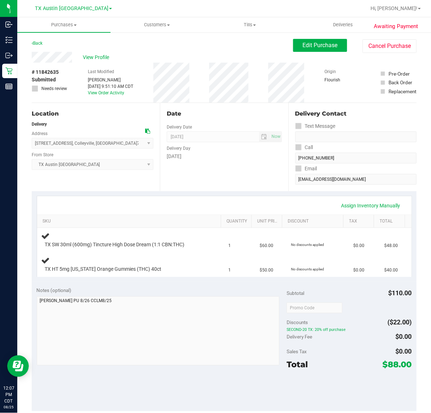
click at [185, 185] on div "Date Delivery Date 08/26/2025 Now 08/26/2025 07:00 AM Now Delivery Day Tuesday" at bounding box center [224, 147] width 128 height 88
click at [241, 189] on div "Date Delivery Date [DATE] Now [DATE] 07:00 AM Now Delivery Day [DATE]" at bounding box center [224, 147] width 128 height 88
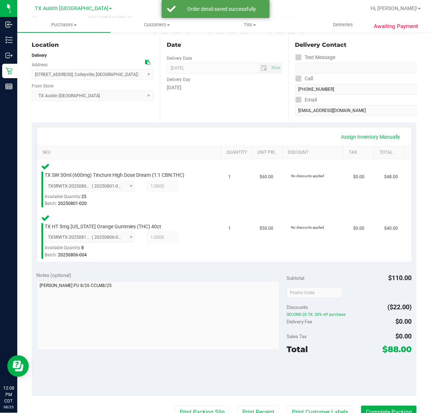
scroll to position [102, 0]
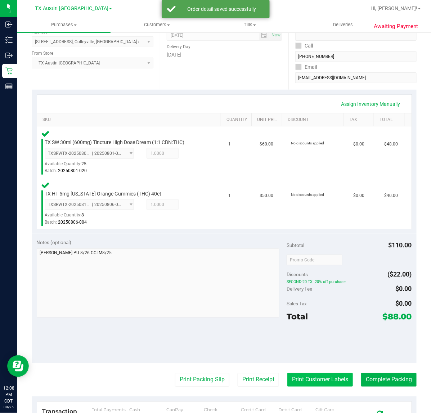
click at [319, 373] on button "Print Customer Labels" at bounding box center [320, 380] width 66 height 14
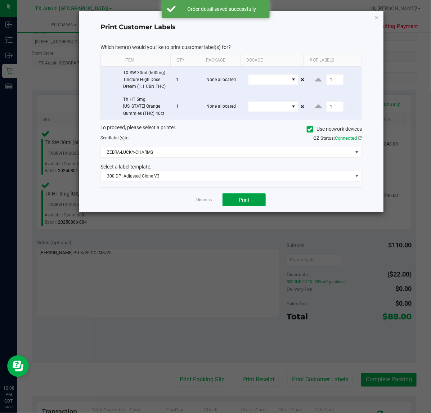
click at [244, 200] on span "Print" at bounding box center [244, 200] width 11 height 6
click at [205, 204] on app-cancel-button "Dismiss" at bounding box center [203, 200] width 15 height 8
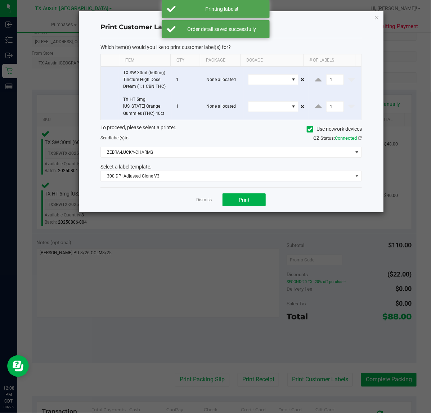
click at [264, 371] on ngb-modal-window "Print Customer Labels Which item(s) would you like to print customer label(s) f…" at bounding box center [218, 206] width 436 height 413
click at [203, 202] on link "Dismiss" at bounding box center [203, 200] width 15 height 6
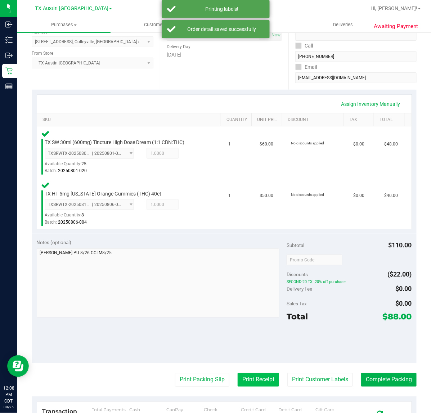
click at [247, 373] on button "Print Receipt" at bounding box center [258, 380] width 41 height 14
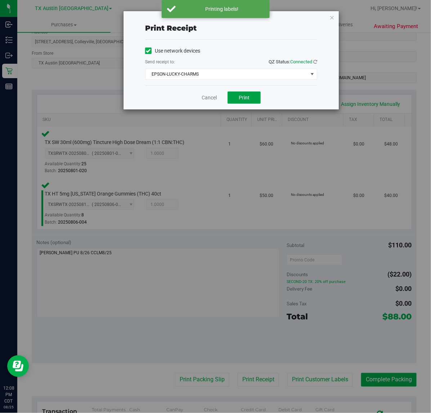
click at [254, 101] on button "Print" at bounding box center [244, 97] width 33 height 12
click at [204, 96] on link "Cancel" at bounding box center [206, 98] width 15 height 8
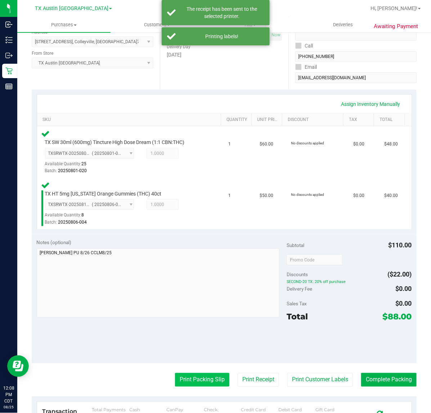
click at [199, 373] on button "Print Packing Slip" at bounding box center [202, 380] width 54 height 14
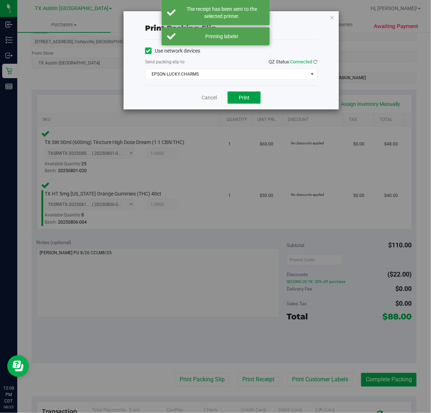
click at [247, 102] on button "Print" at bounding box center [244, 97] width 33 height 12
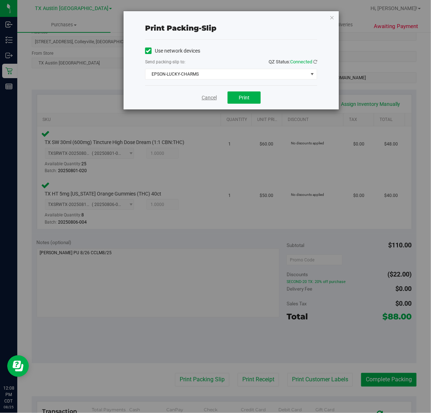
click at [203, 98] on link "Cancel" at bounding box center [209, 98] width 15 height 8
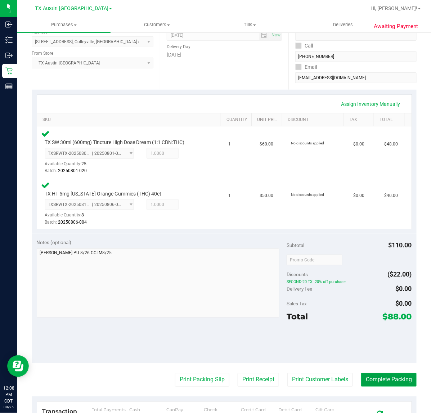
click at [381, 380] on button "Complete Packing" at bounding box center [388, 380] width 55 height 14
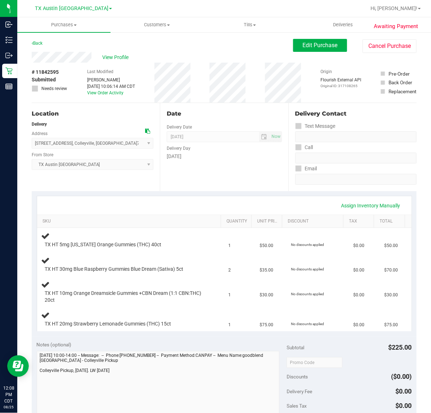
click at [208, 191] on div "Assign Inventory Manually SKU Quantity Unit Price Discount Tax Total TX HT 5mg …" at bounding box center [224, 263] width 385 height 145
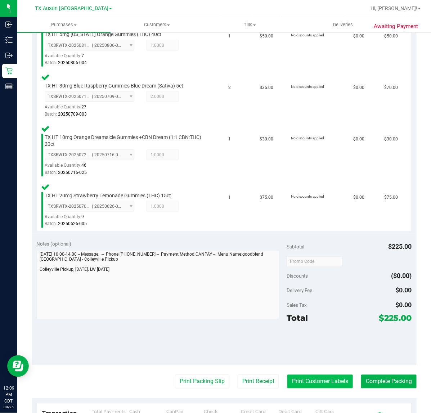
scroll to position [225, 0]
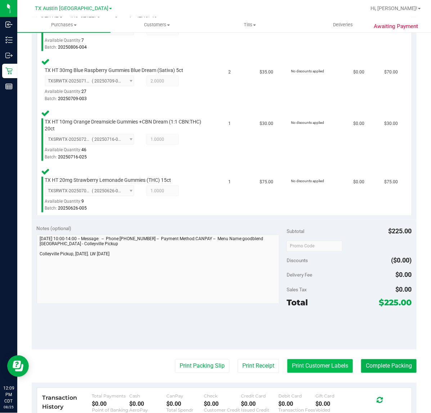
click at [292, 359] on button "Print Customer Labels" at bounding box center [320, 366] width 66 height 14
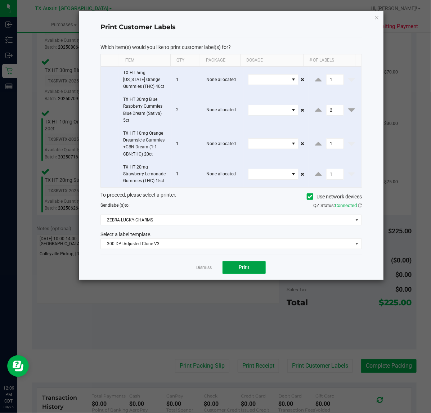
click at [247, 262] on button "Print" at bounding box center [244, 267] width 43 height 13
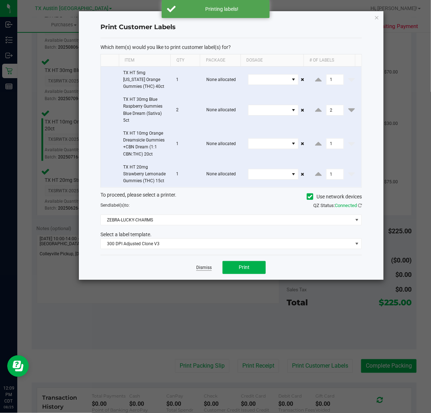
click at [196, 269] on link "Dismiss" at bounding box center [203, 268] width 15 height 6
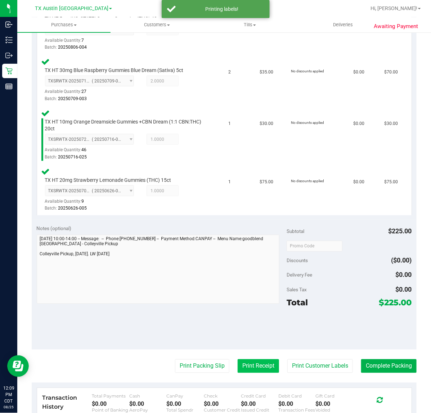
click at [247, 371] on button "Print Receipt" at bounding box center [258, 366] width 41 height 14
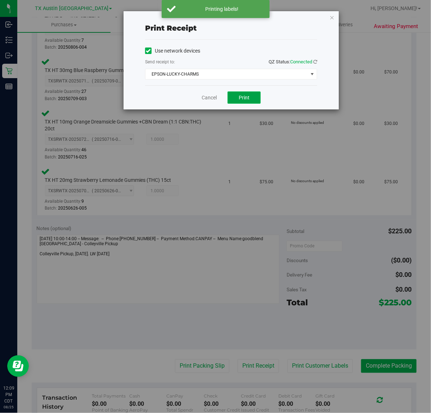
click at [230, 99] on button "Print" at bounding box center [244, 97] width 33 height 12
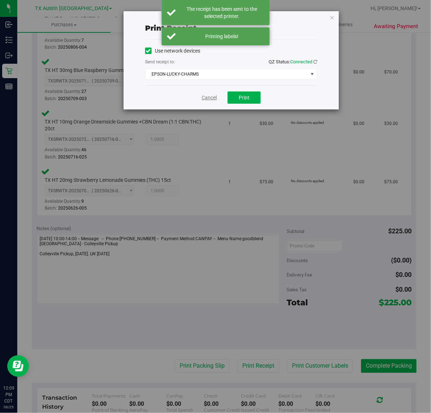
click at [215, 101] on link "Cancel" at bounding box center [209, 98] width 15 height 8
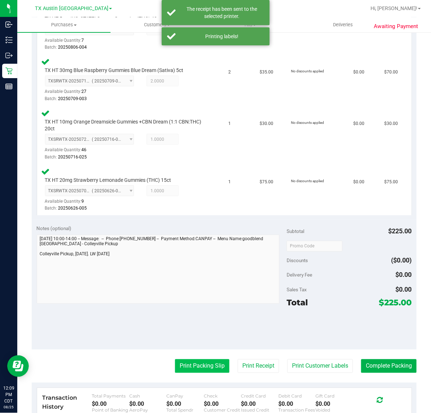
click at [194, 362] on button "Print Packing Slip" at bounding box center [202, 366] width 54 height 14
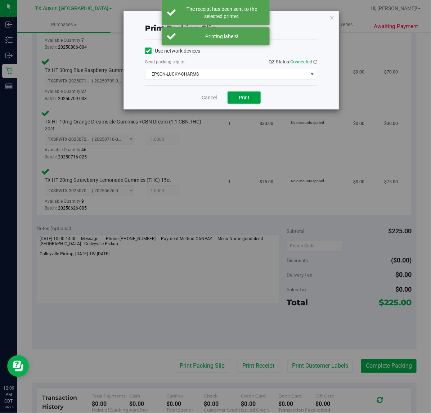
click at [233, 100] on button "Print" at bounding box center [244, 97] width 33 height 12
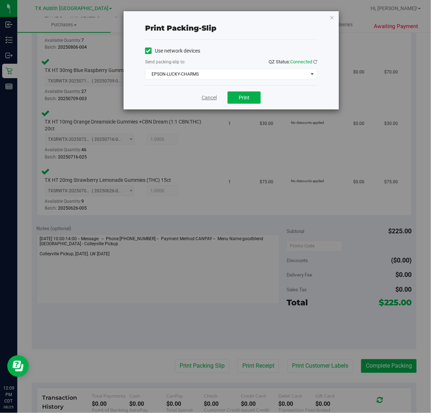
click at [213, 101] on link "Cancel" at bounding box center [209, 98] width 15 height 8
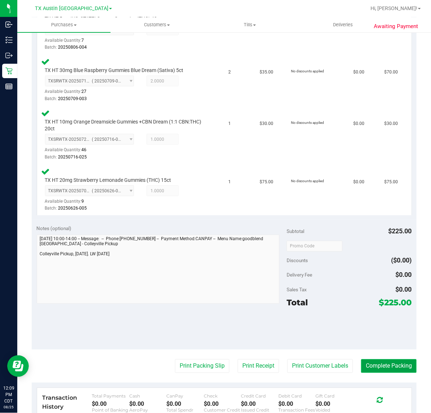
click at [387, 360] on button "Complete Packing" at bounding box center [388, 366] width 55 height 14
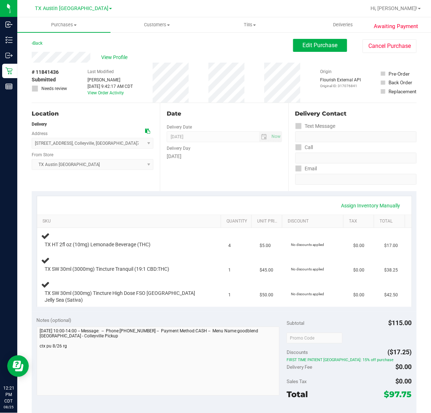
click at [254, 186] on div "Date Delivery Date [DATE] Now [DATE] 07:00 AM Now Delivery Day [DATE]" at bounding box center [224, 147] width 128 height 88
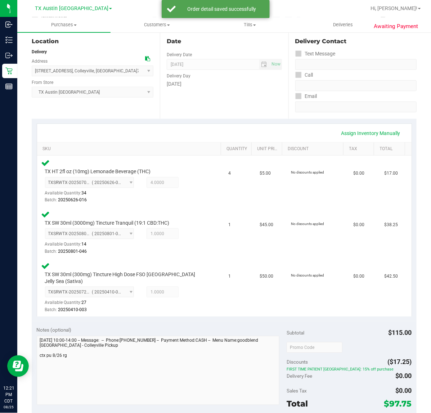
scroll to position [145, 0]
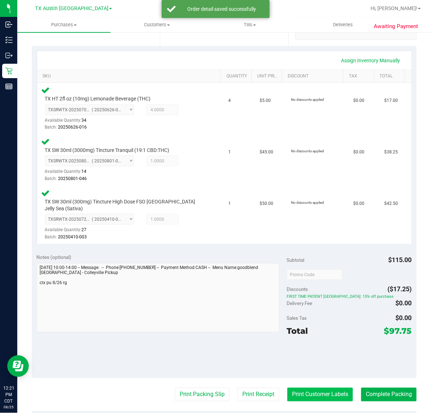
click at [309, 388] on button "Print Customer Labels" at bounding box center [320, 395] width 66 height 14
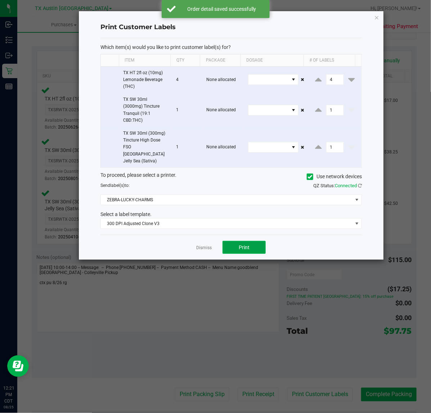
click at [247, 247] on button "Print" at bounding box center [244, 247] width 43 height 13
click at [203, 245] on link "Dismiss" at bounding box center [203, 248] width 15 height 6
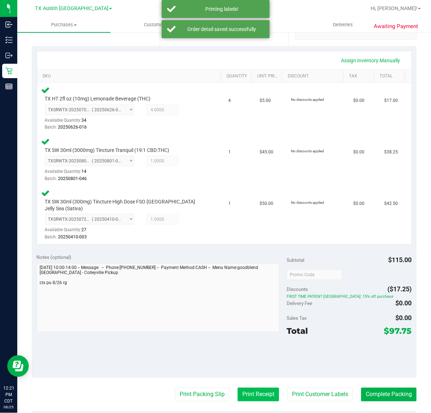
click at [247, 388] on button "Print Receipt" at bounding box center [258, 395] width 41 height 14
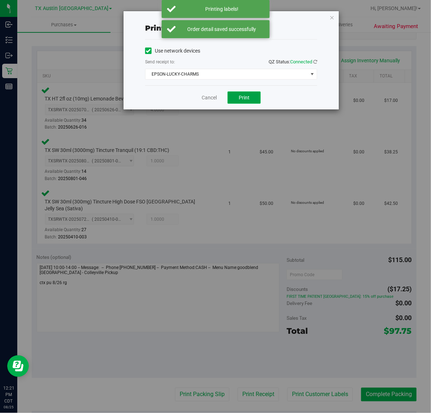
click at [252, 104] on button "Print" at bounding box center [244, 97] width 33 height 12
click at [207, 98] on link "Cancel" at bounding box center [206, 98] width 15 height 8
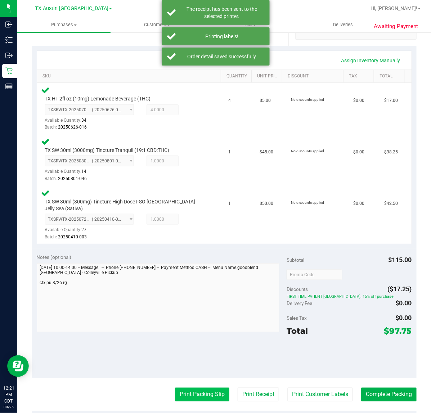
click at [183, 388] on button "Print Packing Slip" at bounding box center [202, 395] width 54 height 14
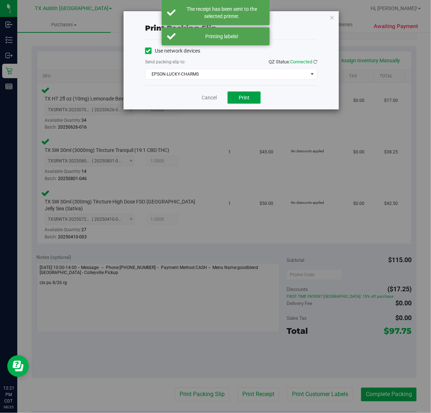
click at [251, 100] on button "Print" at bounding box center [244, 97] width 33 height 12
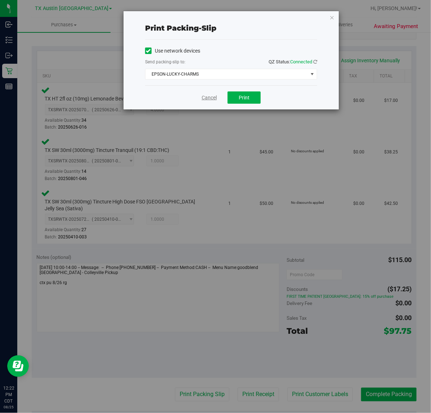
click at [207, 98] on link "Cancel" at bounding box center [209, 98] width 15 height 8
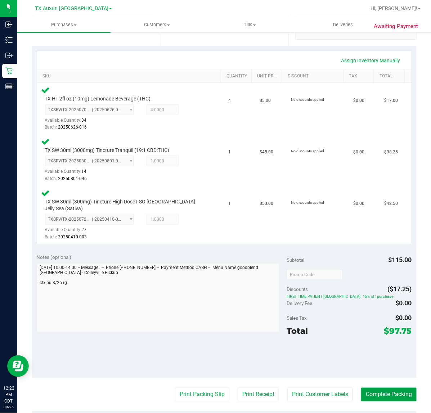
click at [400, 392] on button "Complete Packing" at bounding box center [388, 395] width 55 height 14
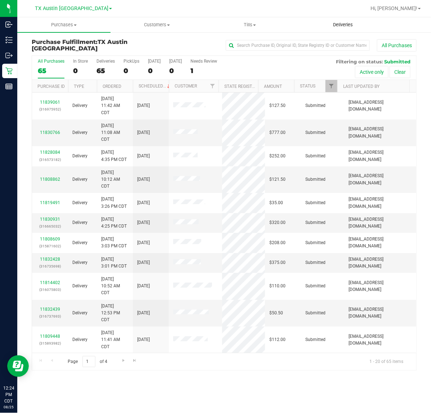
click at [344, 21] on uib-tab-heading "Deliveries" at bounding box center [343, 25] width 93 height 14
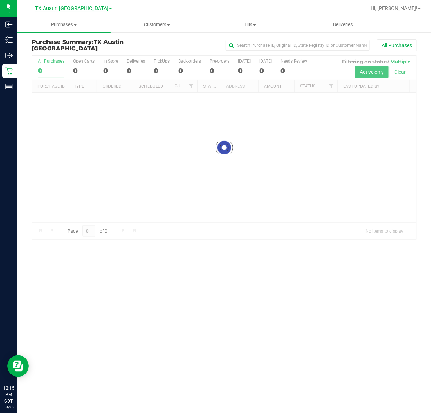
click at [71, 8] on span "TX Austin [GEOGRAPHIC_DATA]" at bounding box center [71, 8] width 73 height 6
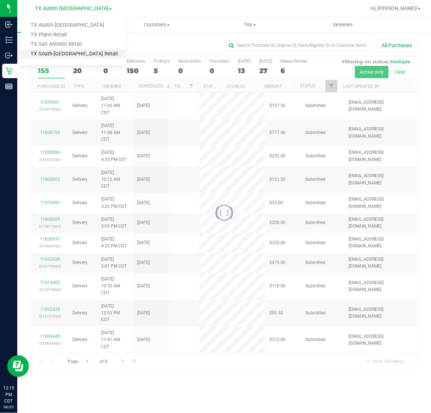
click at [63, 51] on link "TX South-[GEOGRAPHIC_DATA] Retail" at bounding box center [73, 54] width 105 height 10
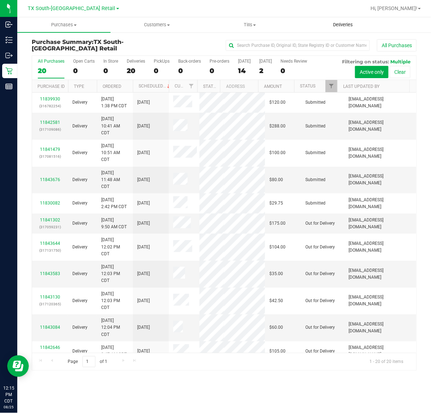
click at [338, 26] on span "Deliveries" at bounding box center [342, 25] width 39 height 6
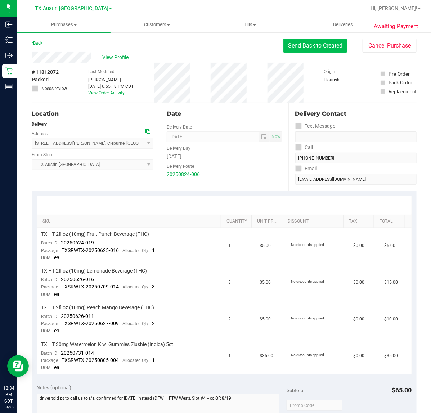
click at [297, 41] on button "Send Back to Created" at bounding box center [315, 46] width 64 height 14
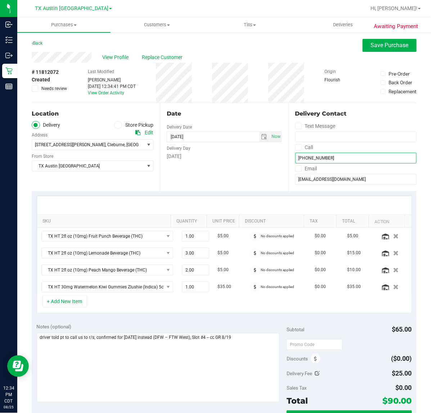
drag, startPoint x: 329, startPoint y: 159, endPoint x: 307, endPoint y: 161, distance: 22.5
click at [307, 161] on input "[PHONE_NUMBER]" at bounding box center [355, 158] width 121 height 11
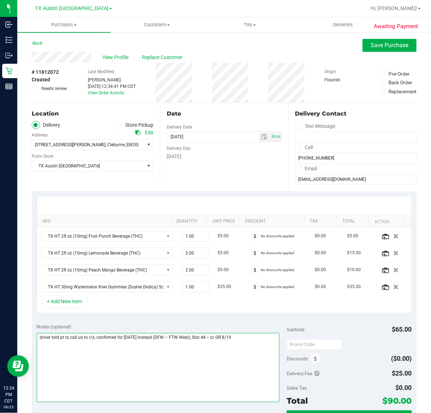
click at [253, 346] on textarea at bounding box center [158, 367] width 243 height 69
type textarea "driver told pt to call us to r/s; confirmed for [DATE] instead (DFW – FTW West)…"
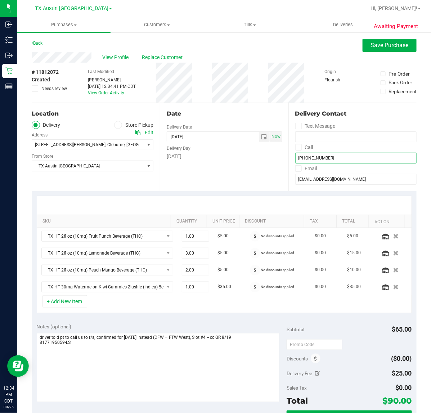
drag, startPoint x: 348, startPoint y: 163, endPoint x: 309, endPoint y: 161, distance: 39.6
click at [309, 161] on input "[PHONE_NUMBER]" at bounding box center [355, 158] width 121 height 11
type input "[PHONE_NUMBER]"
click at [363, 47] on button "Save Purchase" at bounding box center [390, 45] width 54 height 13
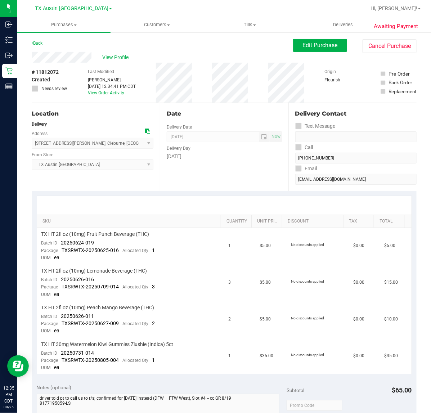
scroll to position [135, 0]
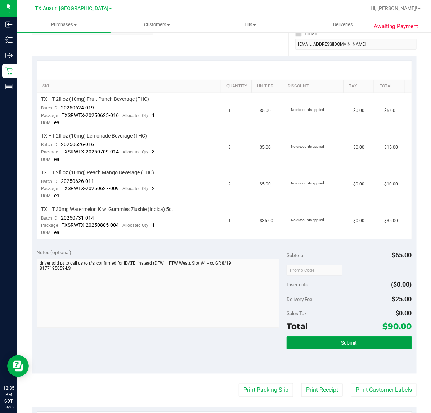
click at [349, 341] on span "Submit" at bounding box center [349, 343] width 16 height 6
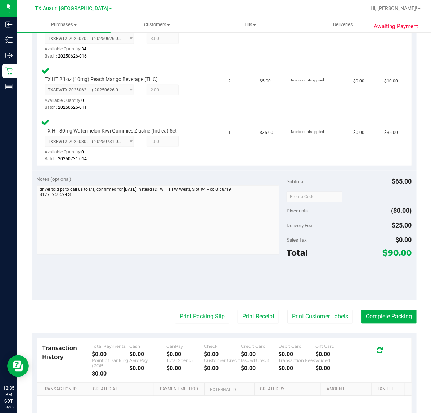
scroll to position [270, 0]
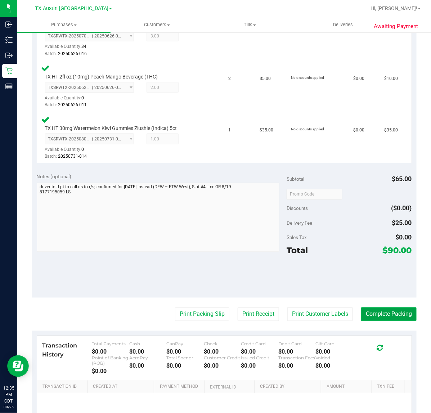
click at [361, 317] on button "Complete Packing" at bounding box center [388, 314] width 55 height 14
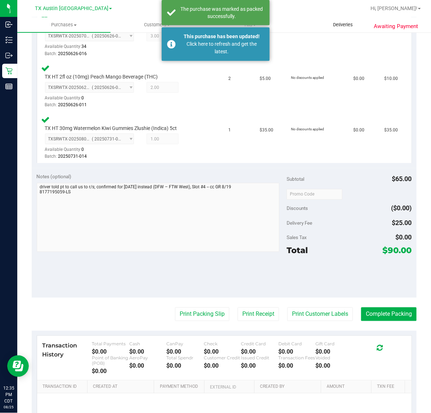
click at [334, 25] on span "Deliveries" at bounding box center [342, 25] width 39 height 6
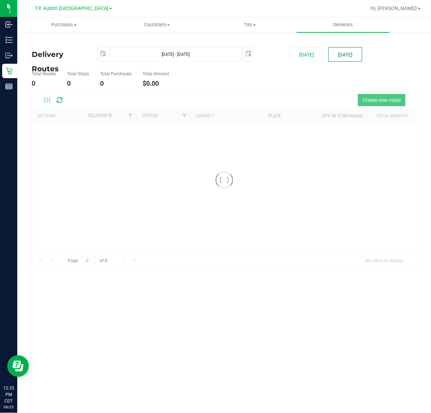
click at [356, 53] on button "[DATE]" at bounding box center [345, 54] width 34 height 14
type input "[DATE] - [DATE]"
type input "[DATE]"
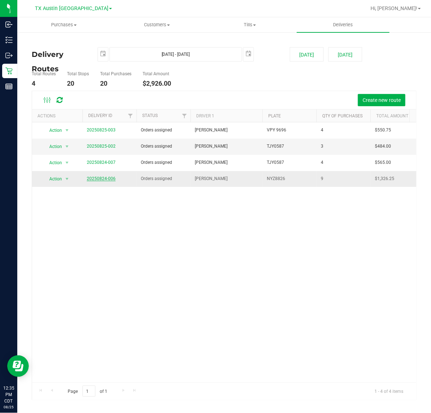
click at [110, 177] on link "20250824-006" at bounding box center [101, 178] width 29 height 5
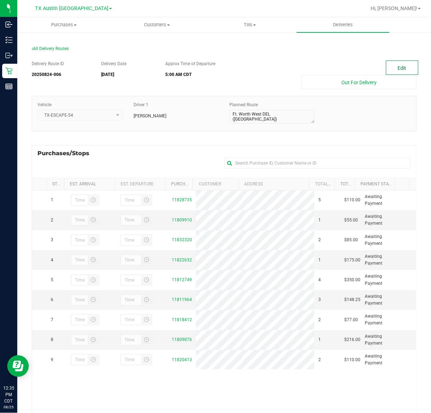
click at [405, 64] on button "Edit" at bounding box center [402, 67] width 32 height 14
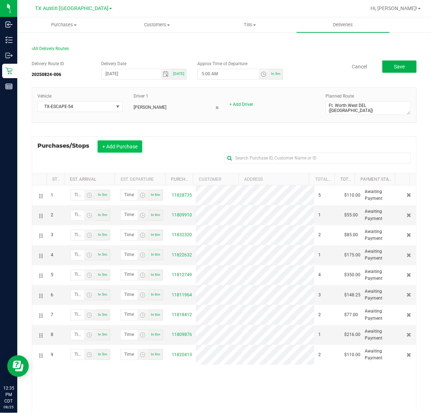
click at [139, 151] on button "+ Add Purchase" at bounding box center [120, 146] width 45 height 12
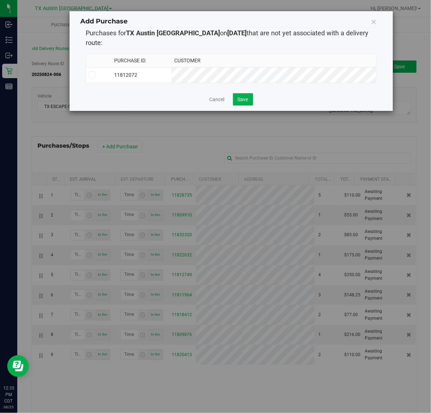
click at [279, 56] on th "Customer" at bounding box center [273, 60] width 205 height 13
drag, startPoint x: 246, startPoint y: 82, endPoint x: 238, endPoint y: 96, distance: 15.5
click at [244, 86] on div "Purchase ID Customer 11812072" at bounding box center [231, 70] width 291 height 45
click at [238, 96] on button "Save" at bounding box center [243, 99] width 20 height 12
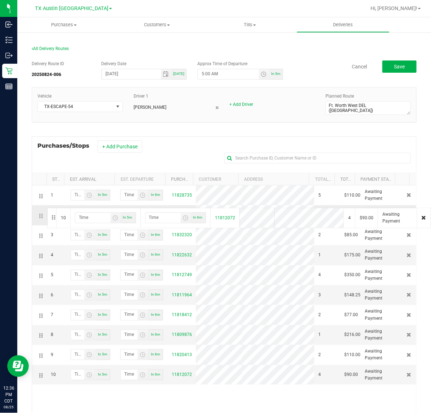
drag, startPoint x: 39, startPoint y: 377, endPoint x: 46, endPoint y: 207, distance: 170.1
click at [393, 60] on button "Save" at bounding box center [399, 66] width 34 height 12
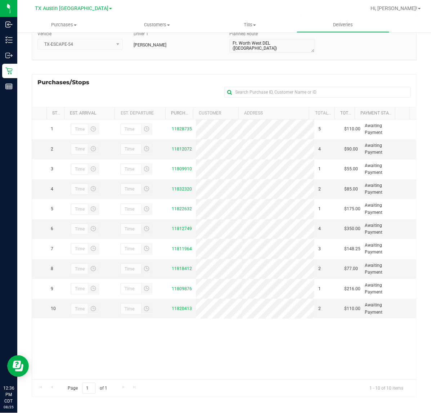
scroll to position [75, 0]
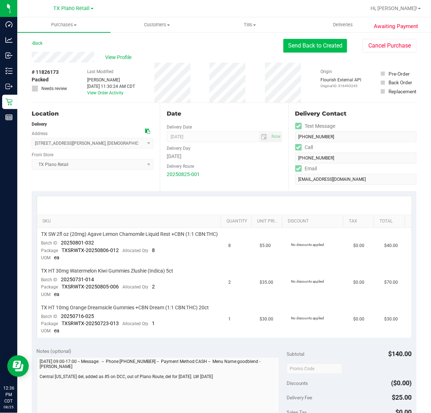
click at [283, 51] on button "Send Back to Created" at bounding box center [315, 46] width 64 height 14
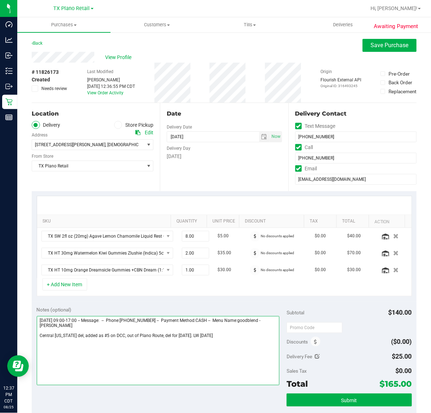
click at [238, 346] on textarea at bounding box center [158, 350] width 243 height 69
type textarea "[DATE] 09:00-17:00 -- Message: -- Phone:[PHONE_NUMBER] -- Payment Method:CASH -…"
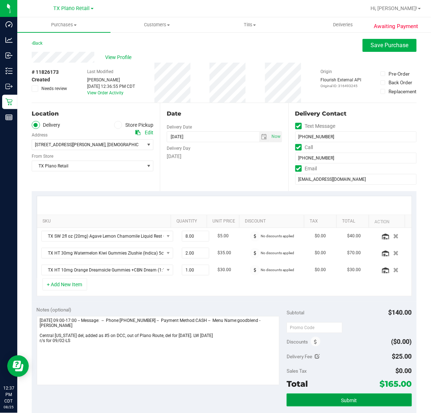
click at [366, 403] on button "Submit" at bounding box center [349, 400] width 125 height 13
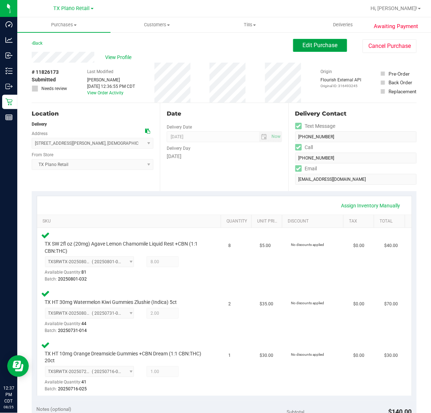
click at [316, 49] on button "Edit Purchase" at bounding box center [320, 45] width 54 height 13
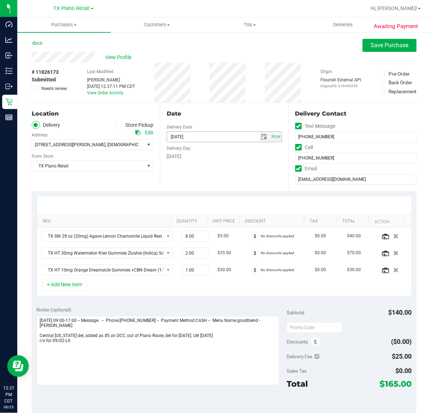
click at [261, 134] on span "select" at bounding box center [264, 137] width 6 height 6
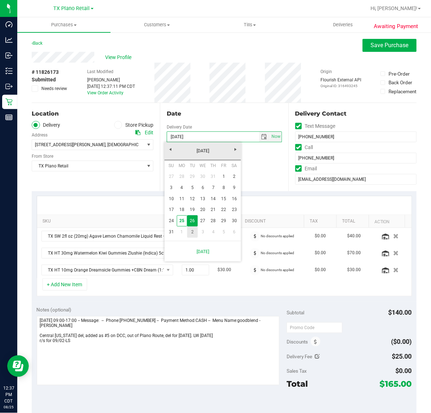
click at [188, 233] on link "2" at bounding box center [192, 231] width 10 height 11
type input "[DATE]"
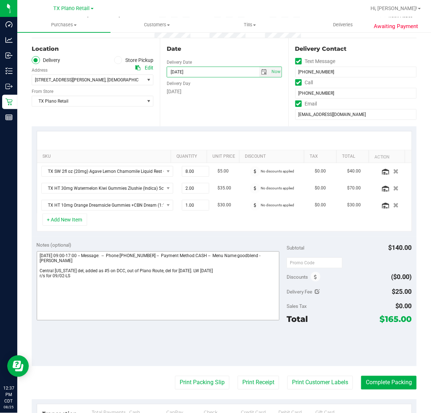
scroll to position [90, 0]
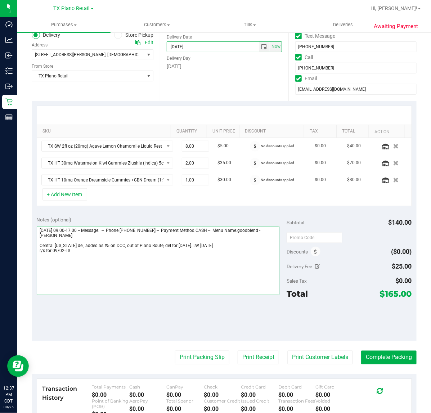
click at [102, 260] on textarea at bounding box center [158, 260] width 243 height 69
type textarea "[DATE] 09:00-17:00 -- Message: -- Phone:[PHONE_NUMBER] -- Payment Method:CASH -…"
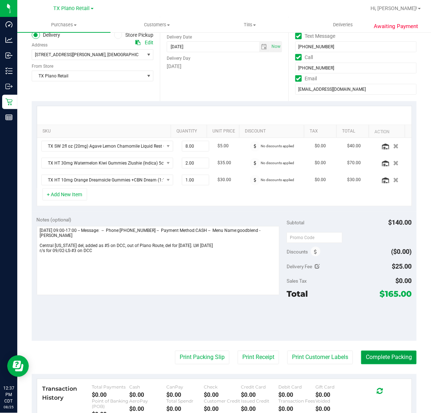
click at [409, 362] on button "Complete Packing" at bounding box center [388, 358] width 55 height 14
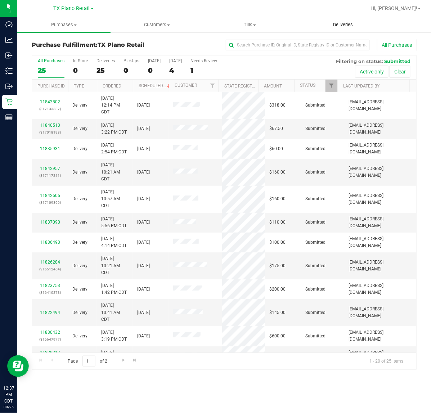
click at [330, 21] on uib-tab-heading "Deliveries" at bounding box center [343, 25] width 93 height 14
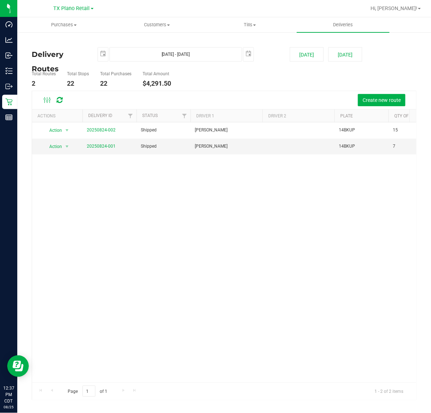
click at [345, 65] on deliveries-list "Delivery Routes [DATE] [DATE] - [DATE] [DATE] [DATE] [DATE] Total Routes 2 Tota…" at bounding box center [224, 223] width 385 height 353
click at [362, 51] on button "[DATE]" at bounding box center [345, 54] width 34 height 14
type input "[DATE] - [DATE]"
type input "[DATE]"
